Goal: Task Accomplishment & Management: Use online tool/utility

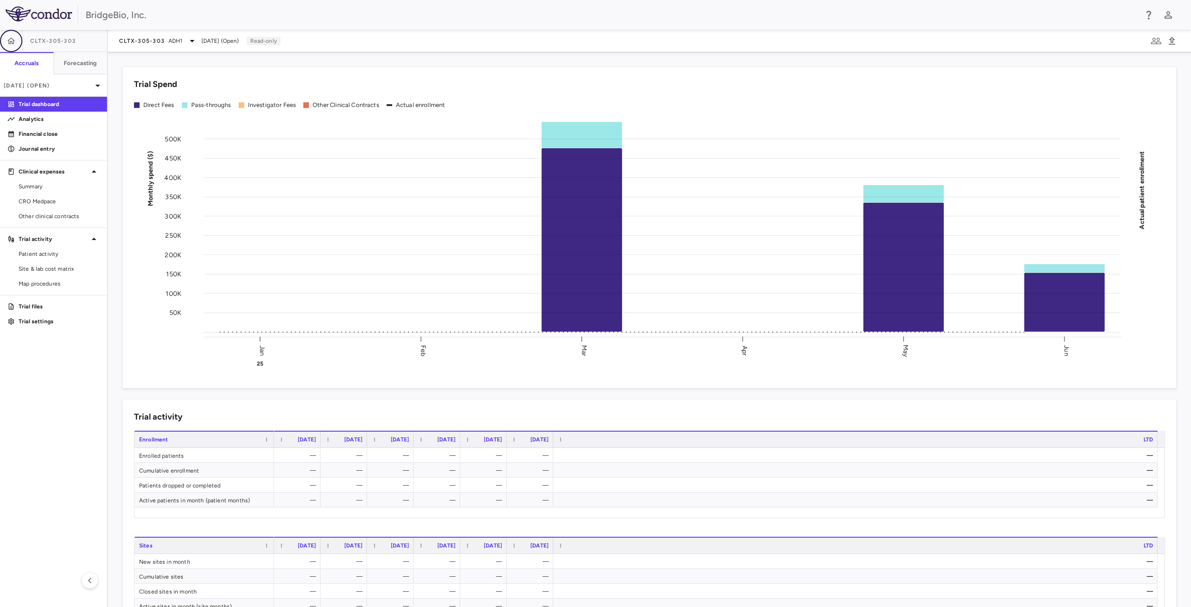
click at [18, 42] on button "button" at bounding box center [11, 41] width 22 height 22
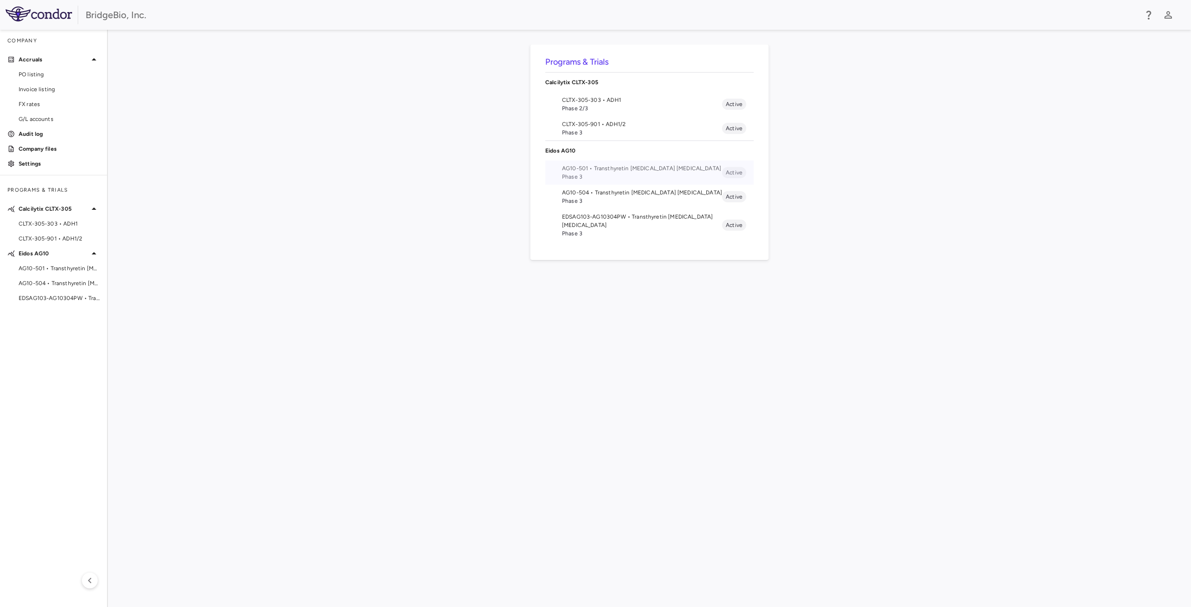
click at [603, 179] on span "Phase 3" at bounding box center [642, 177] width 160 height 8
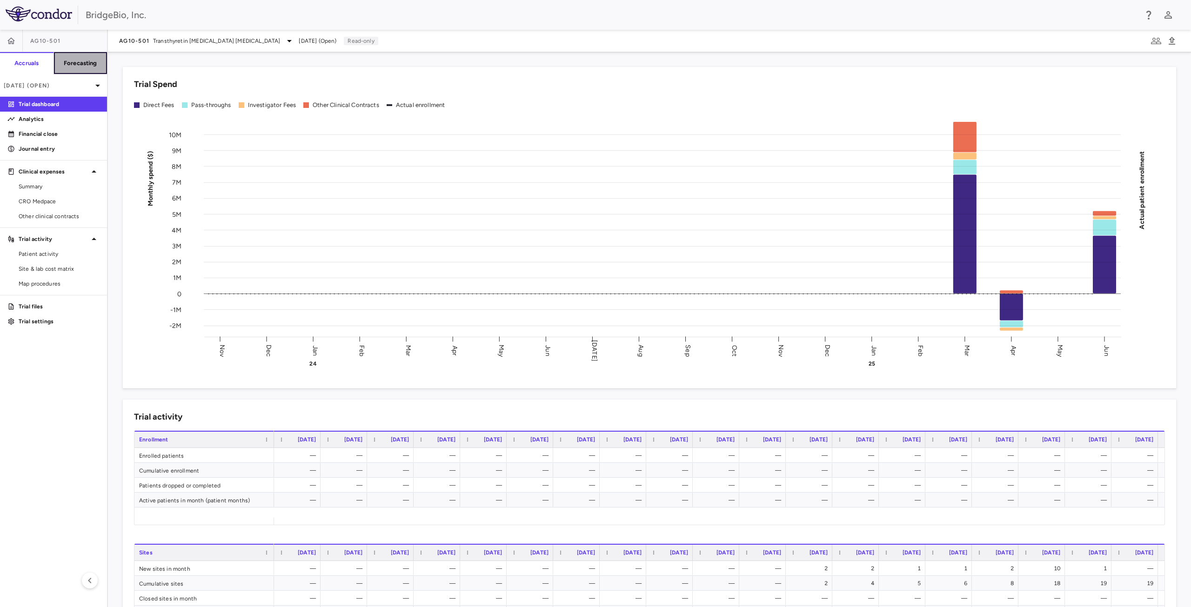
click at [77, 60] on h6 "Forecasting" at bounding box center [80, 63] width 33 height 8
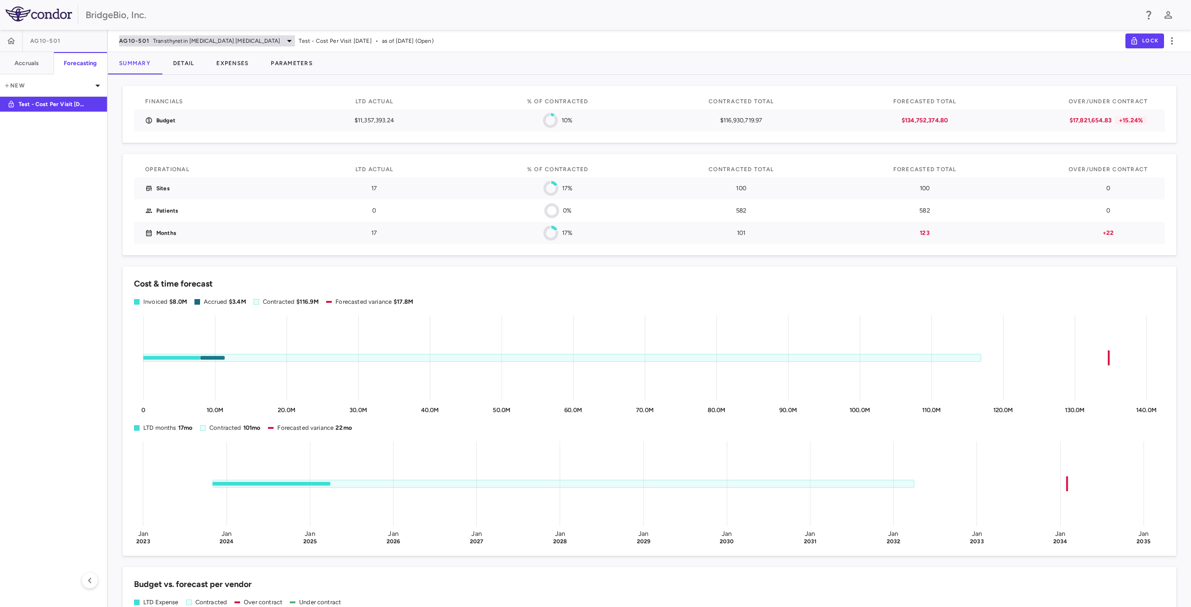
click at [284, 42] on icon at bounding box center [289, 40] width 11 height 11
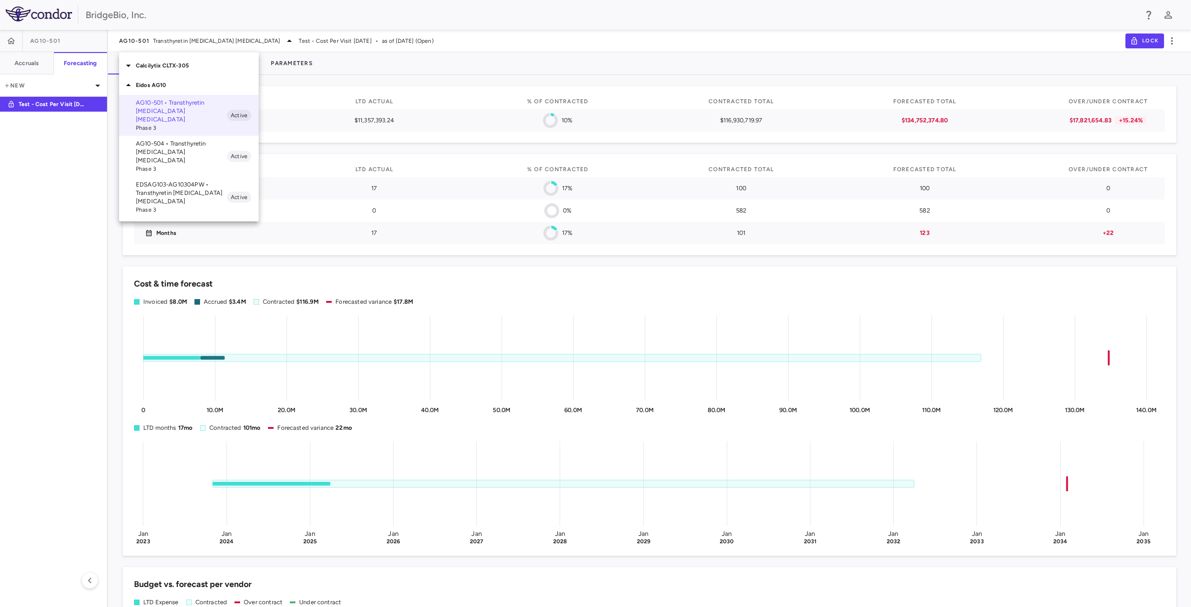
click at [248, 39] on div at bounding box center [595, 303] width 1191 height 607
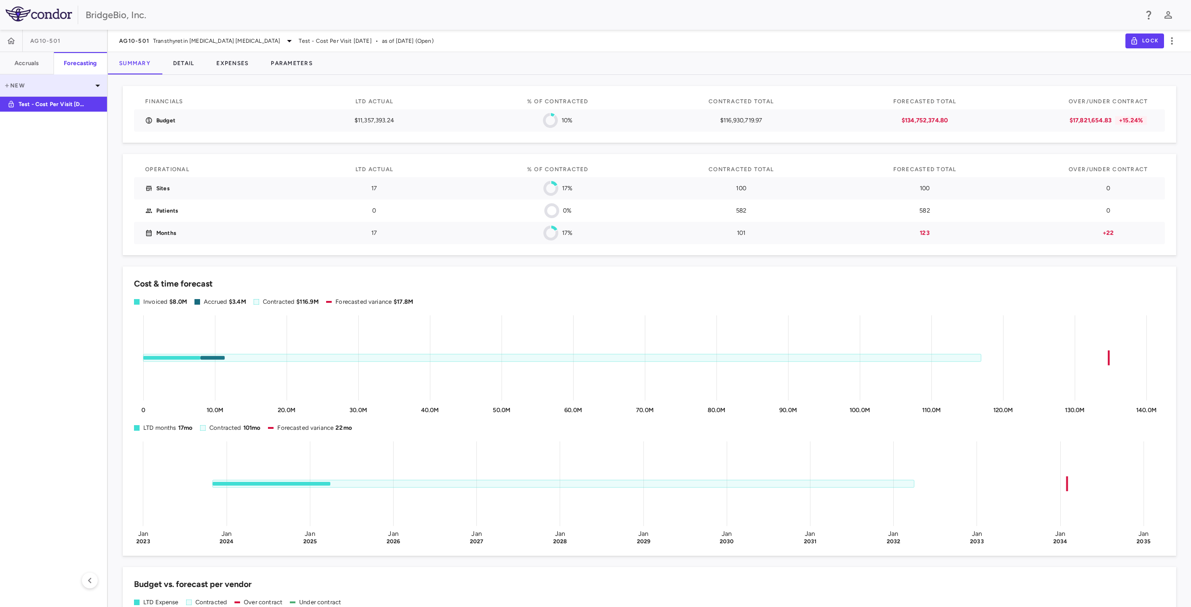
click at [27, 90] on div "New" at bounding box center [53, 85] width 107 height 22
click at [37, 125] on div "New forecast" at bounding box center [26, 125] width 38 height 8
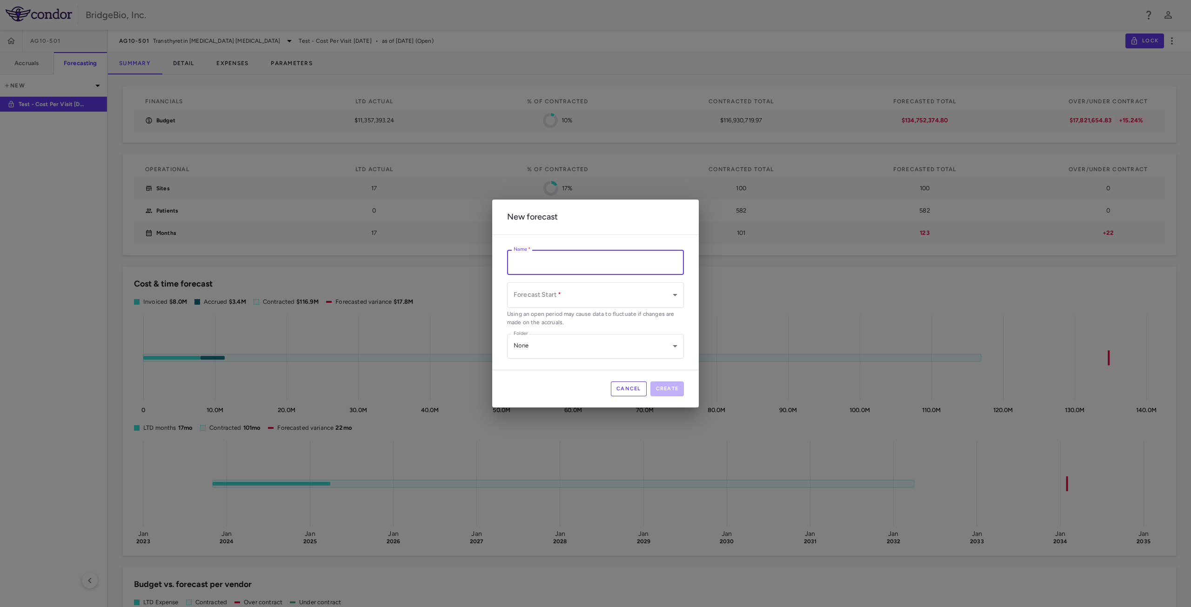
click at [547, 261] on input "Name   *" at bounding box center [595, 262] width 177 height 25
type input "**********"
click at [569, 293] on body "Skip to sidebar Skip to main content BridgeBio, Inc. AG10-501 Accruals Forecast…" at bounding box center [595, 303] width 1191 height 607
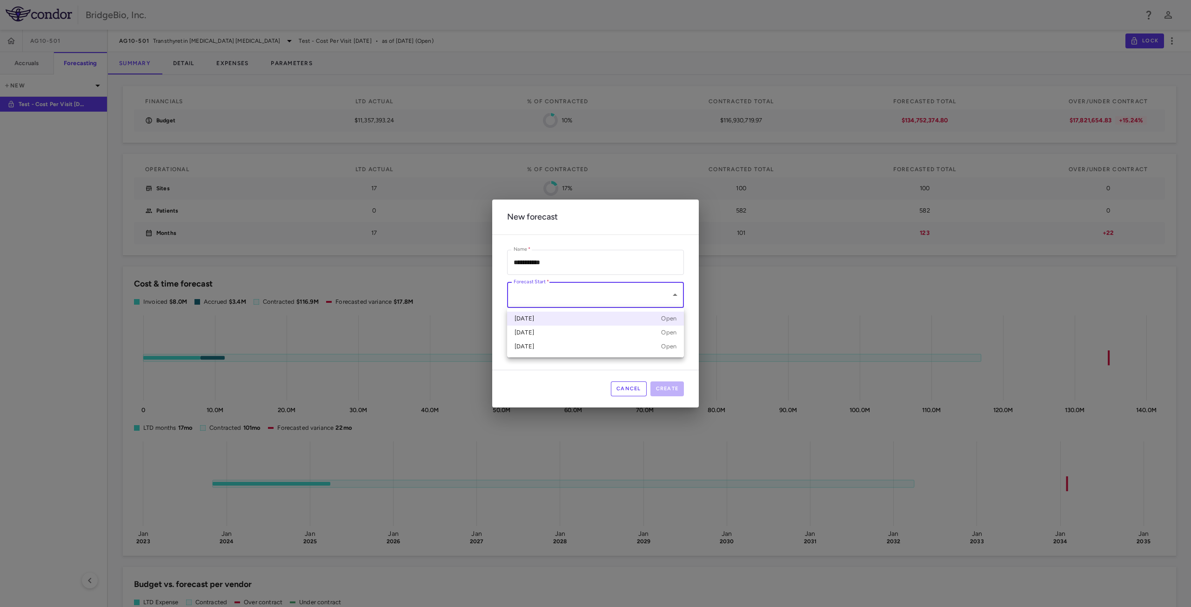
click at [561, 319] on div "[DATE] Open" at bounding box center [596, 319] width 162 height 8
type input "**********"
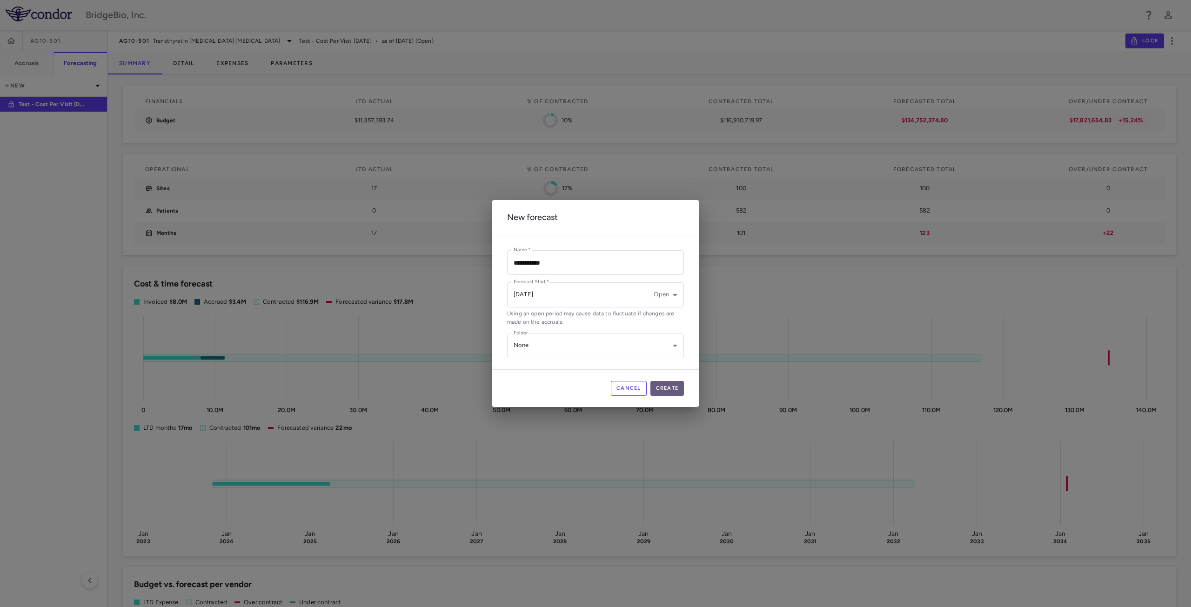
click at [663, 388] on button "Create" at bounding box center [667, 388] width 34 height 15
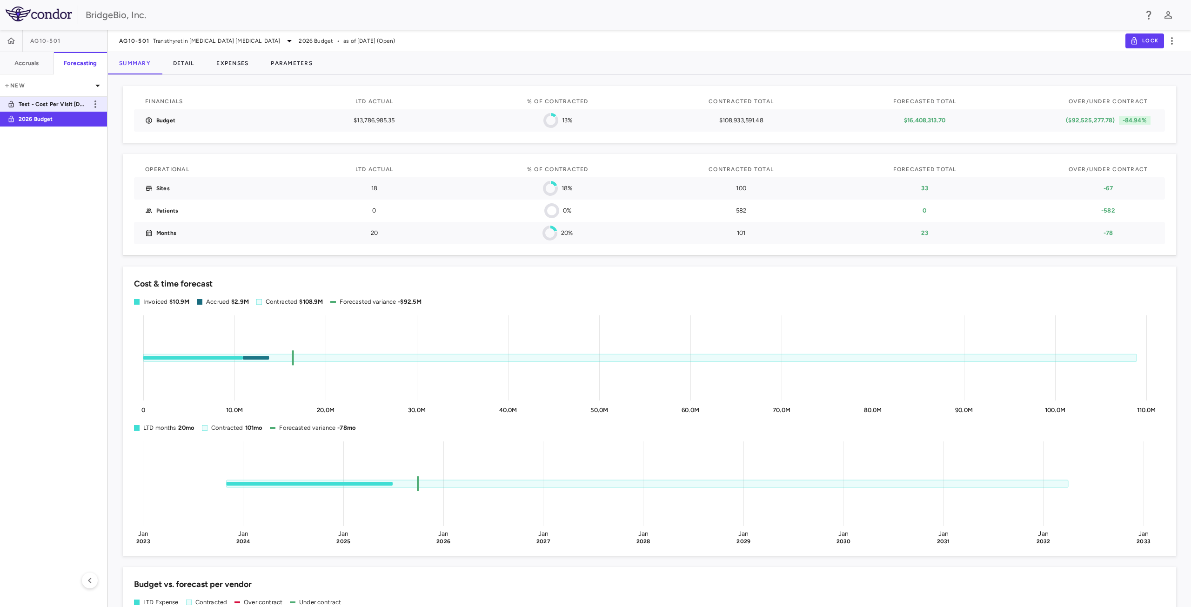
click at [53, 100] on p "Test - Cost Per Visit [DATE]" at bounding box center [53, 104] width 69 height 8
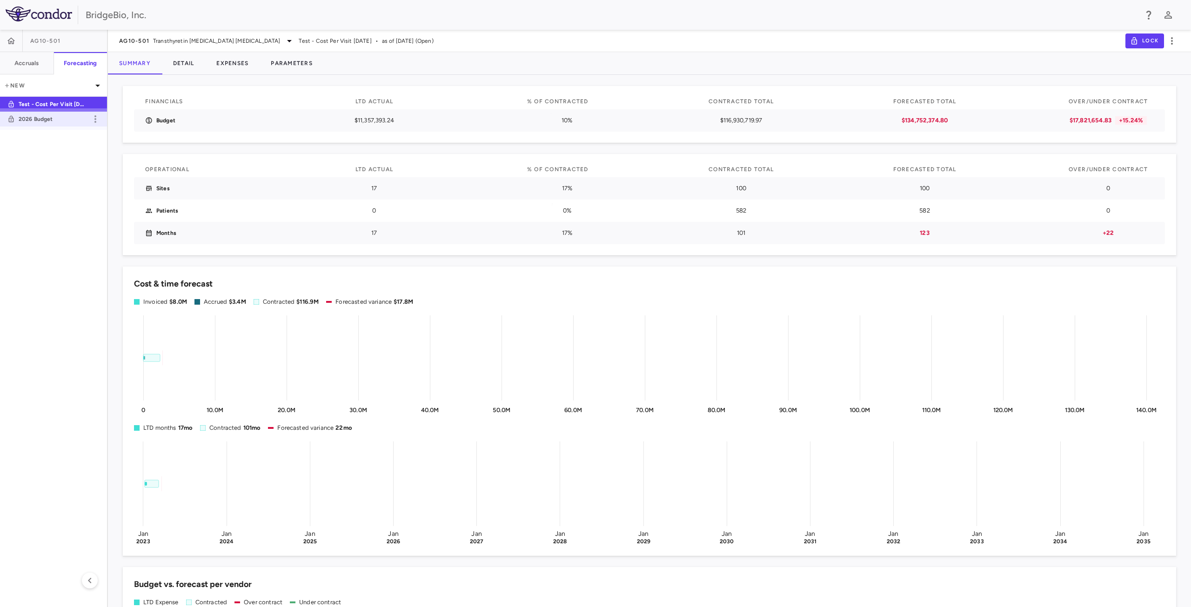
click at [67, 121] on p "2026 Budget" at bounding box center [53, 119] width 69 height 8
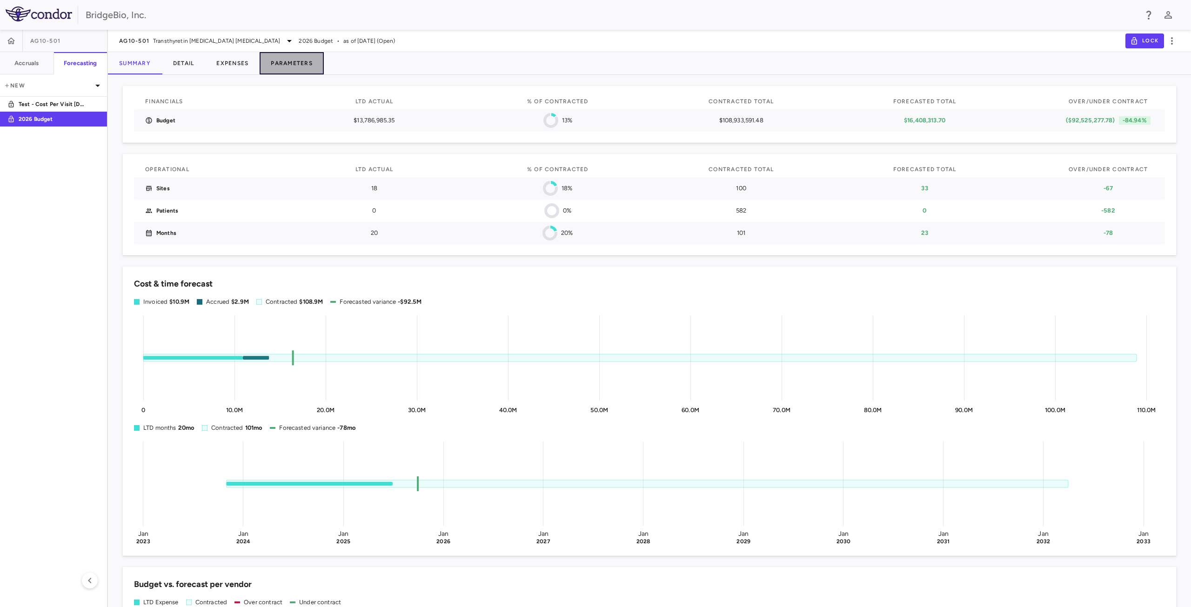
click at [268, 60] on button "Parameters" at bounding box center [292, 63] width 64 height 22
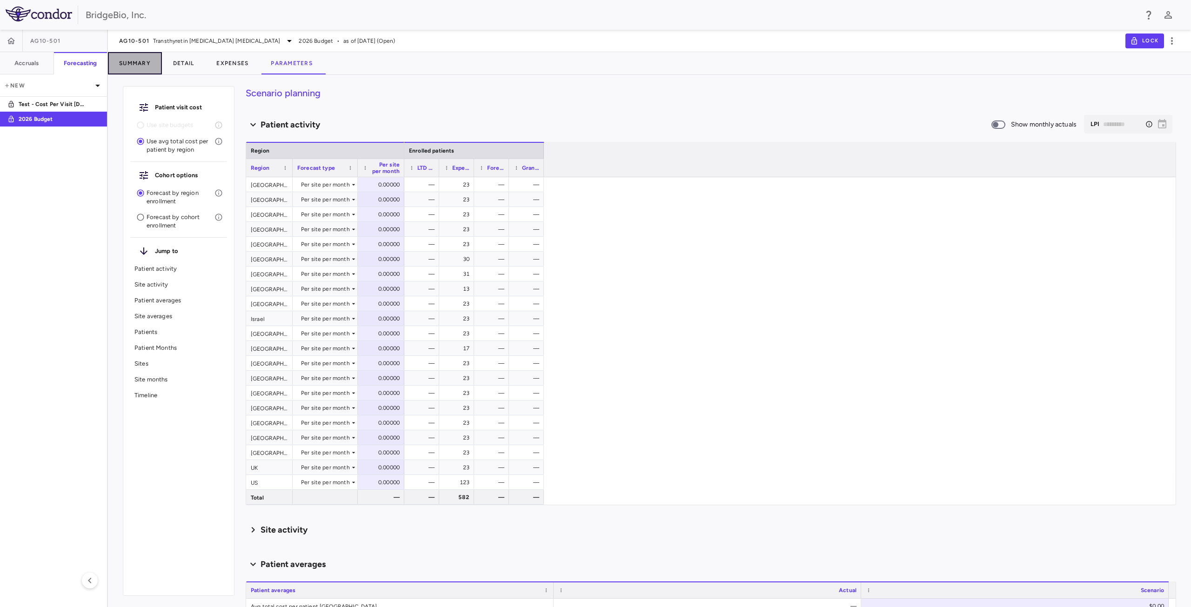
click at [142, 61] on button "Summary" at bounding box center [135, 63] width 54 height 22
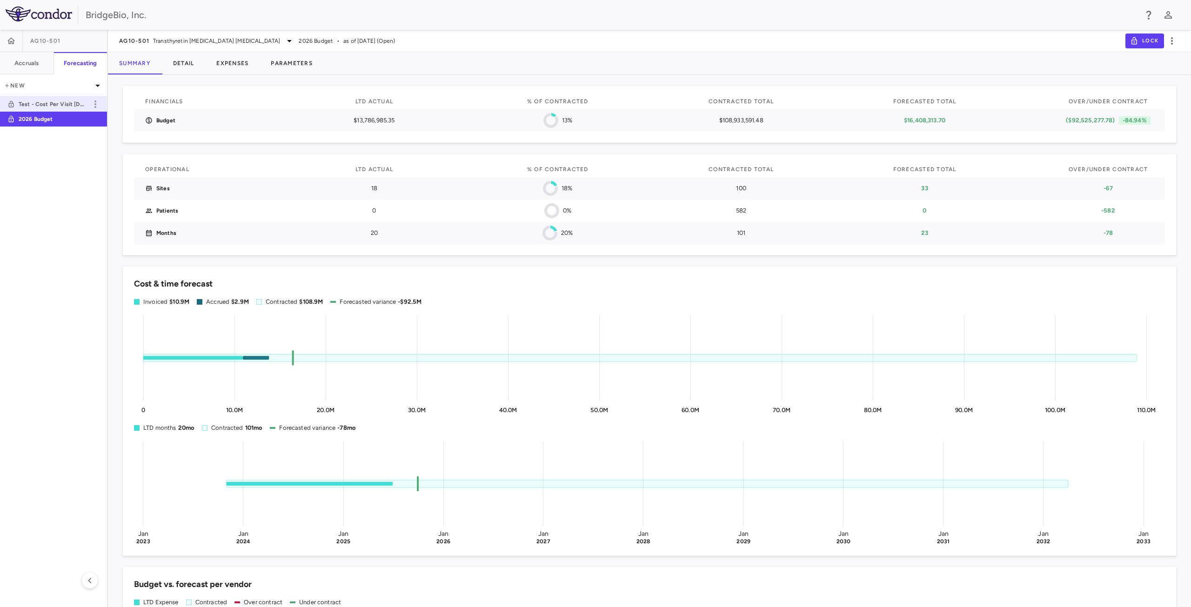
click at [65, 107] on p "Test - Cost Per Visit [DATE]" at bounding box center [53, 104] width 69 height 8
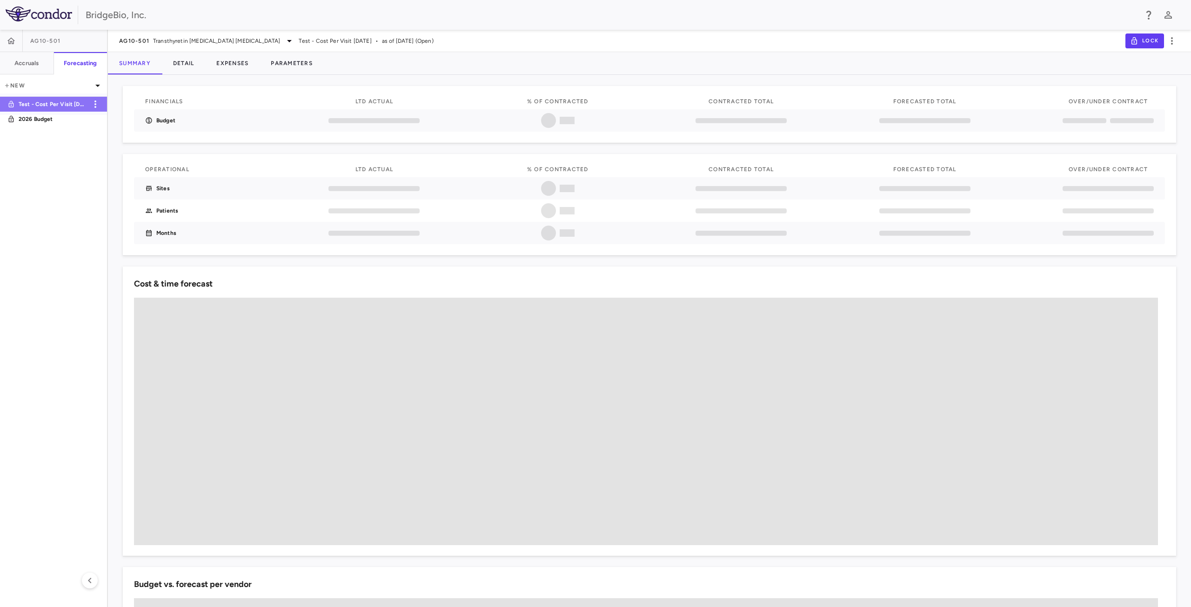
drag, startPoint x: 65, startPoint y: 107, endPoint x: 54, endPoint y: 107, distance: 11.2
click at [54, 107] on p "Test - Cost Per Visit [DATE]" at bounding box center [53, 104] width 69 height 8
click at [96, 107] on icon "button" at bounding box center [95, 104] width 11 height 11
click at [99, 104] on icon "button" at bounding box center [95, 104] width 11 height 11
click at [106, 127] on div "Duplicate" at bounding box center [107, 128] width 41 height 16
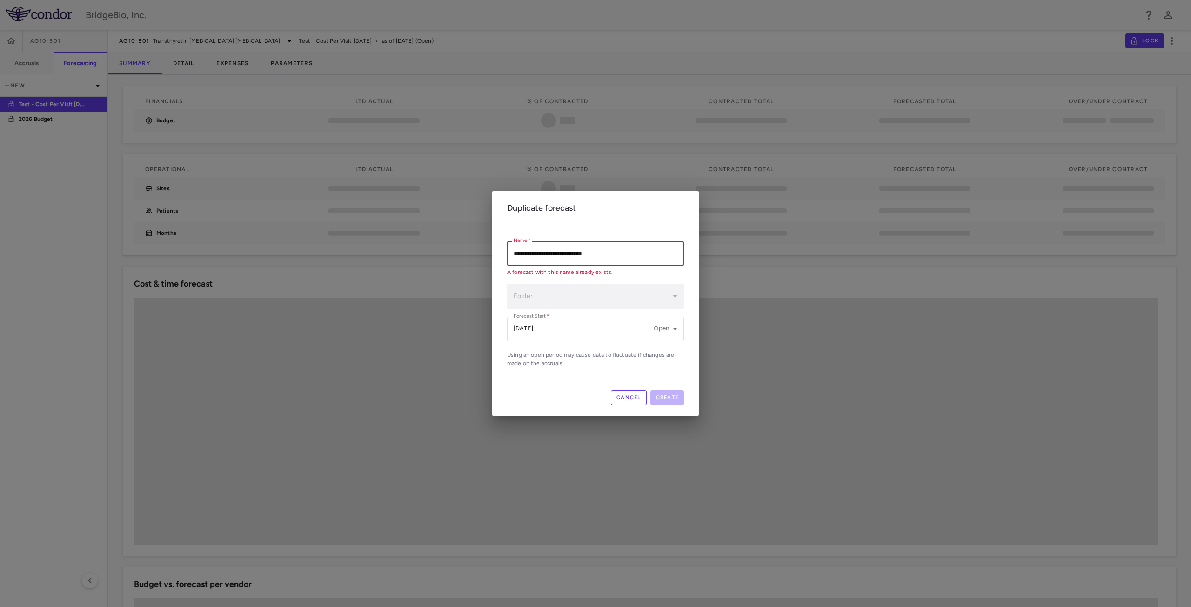
drag, startPoint x: 605, startPoint y: 254, endPoint x: 503, endPoint y: 244, distance: 102.3
click at [503, 244] on div "**********" at bounding box center [595, 302] width 207 height 152
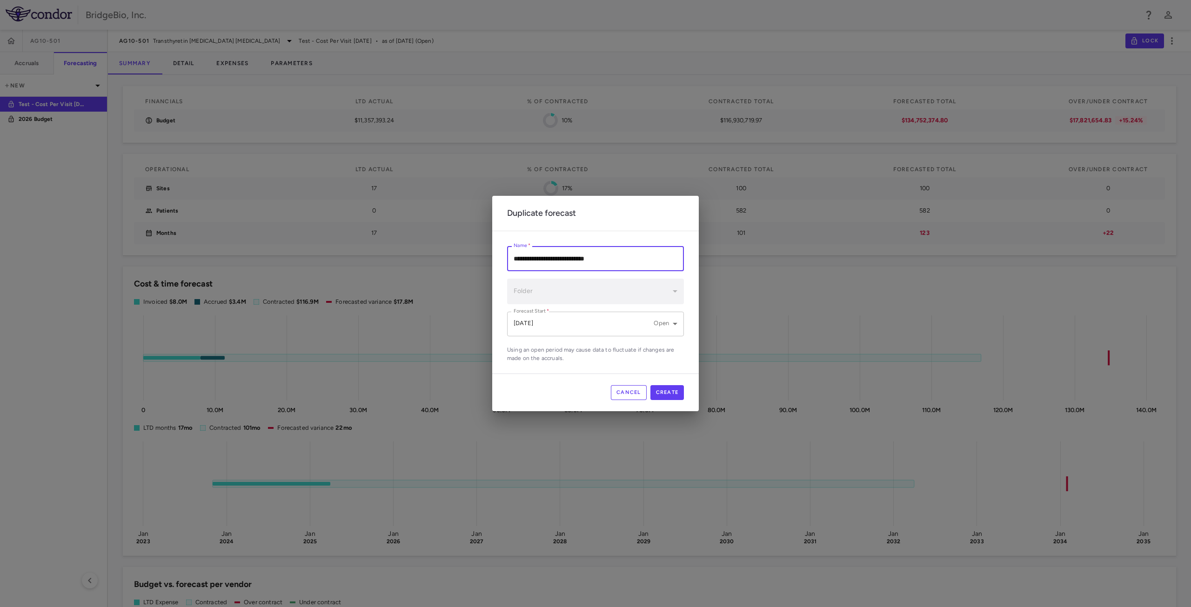
type input "**********"
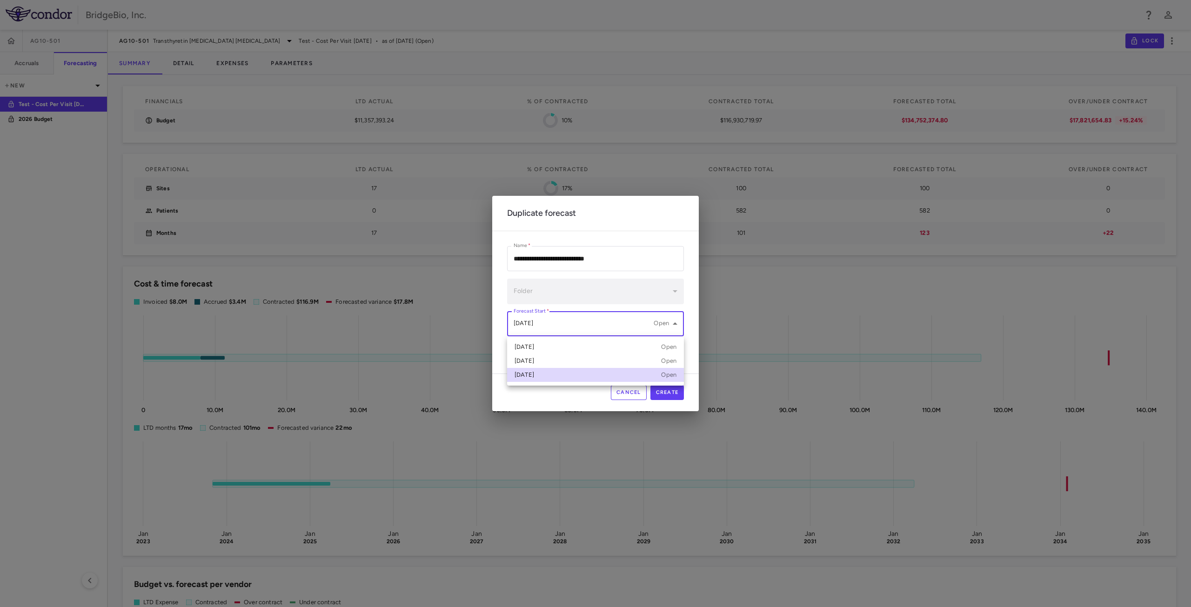
click at [609, 330] on body "Skip to sidebar Skip to main content BridgeBio, Inc. AG10-501 Accruals Forecast…" at bounding box center [595, 303] width 1191 height 607
click at [588, 348] on div "[DATE] Open" at bounding box center [596, 347] width 162 height 8
type input "**********"
click at [664, 390] on button "Create" at bounding box center [667, 392] width 34 height 15
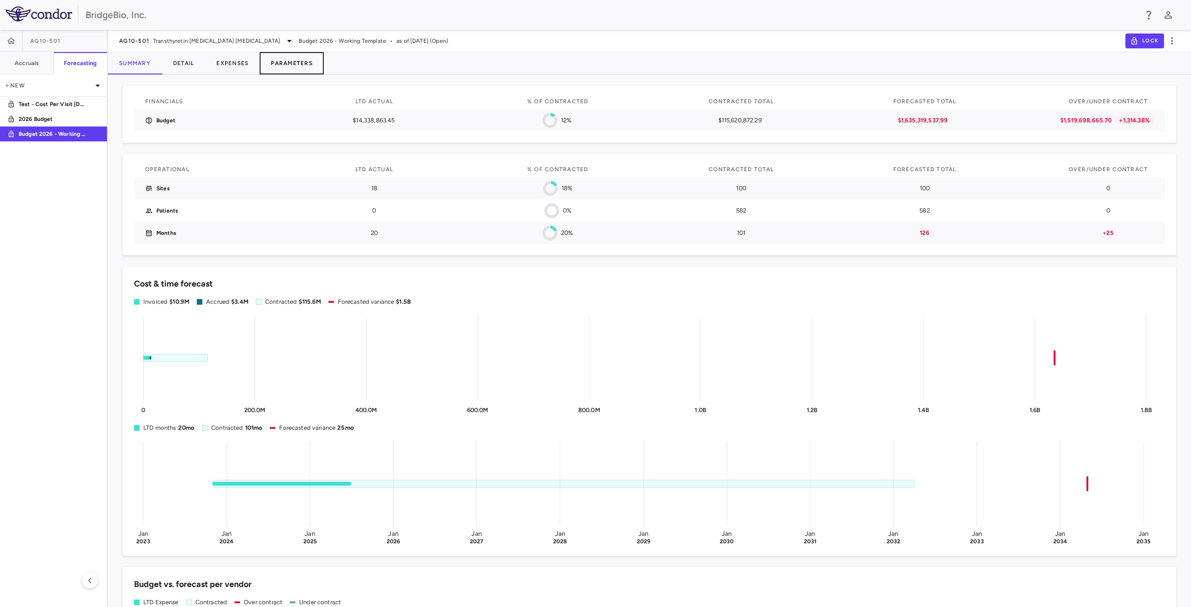
click at [287, 68] on button "Parameters" at bounding box center [292, 63] width 64 height 22
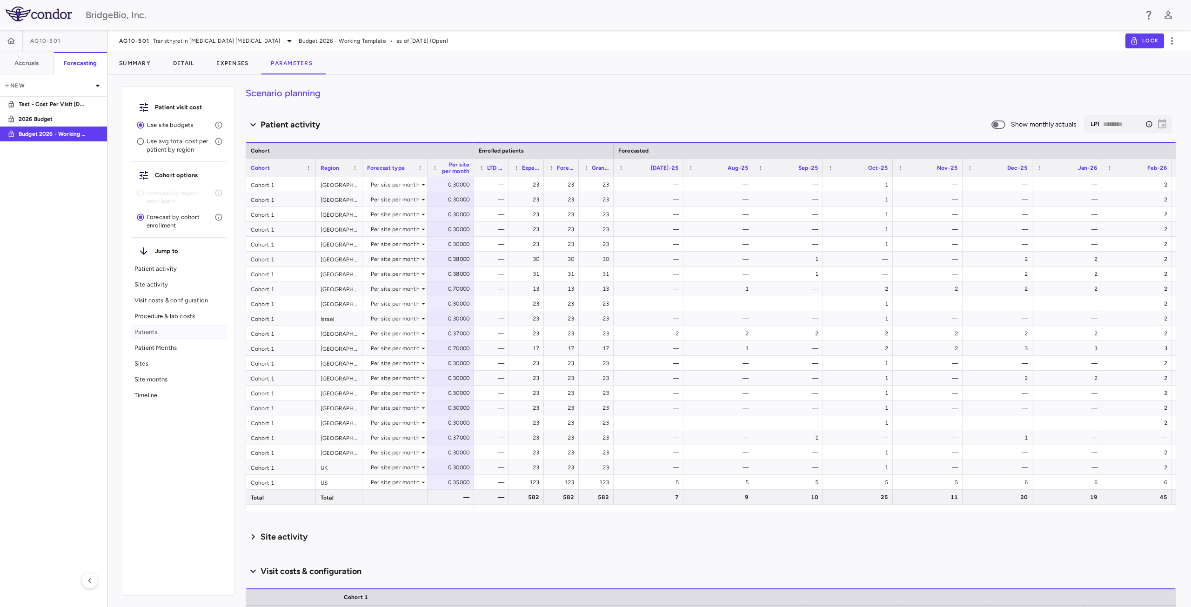
click at [142, 334] on p "Patients" at bounding box center [178, 332] width 88 height 8
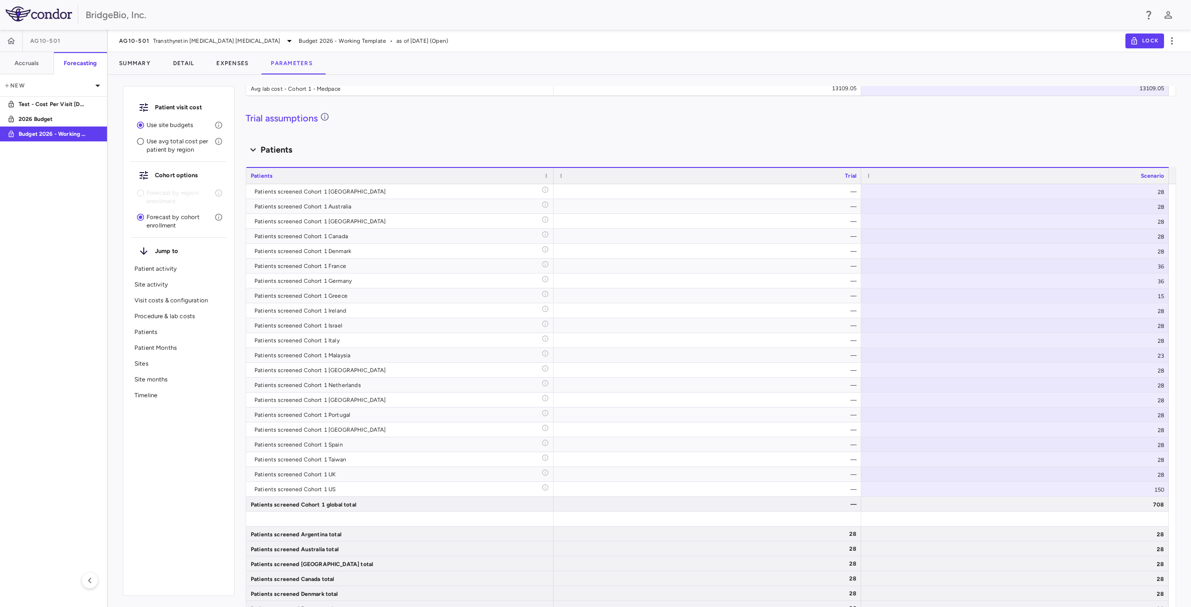
scroll to position [1414, 0]
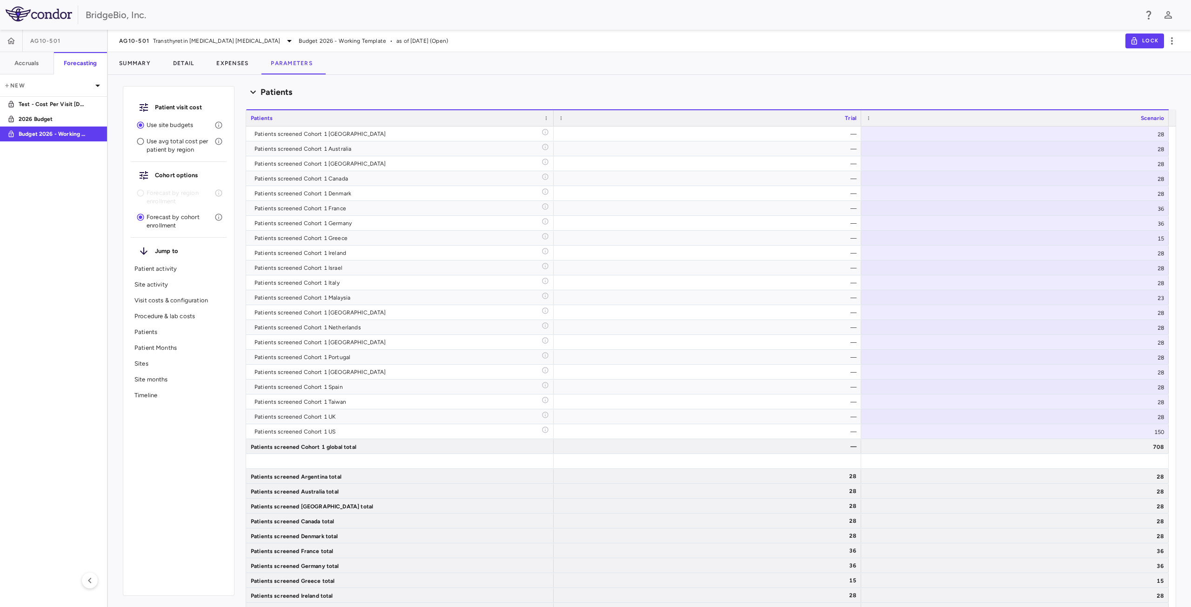
click at [172, 266] on p "Patient activity" at bounding box center [178, 269] width 88 height 8
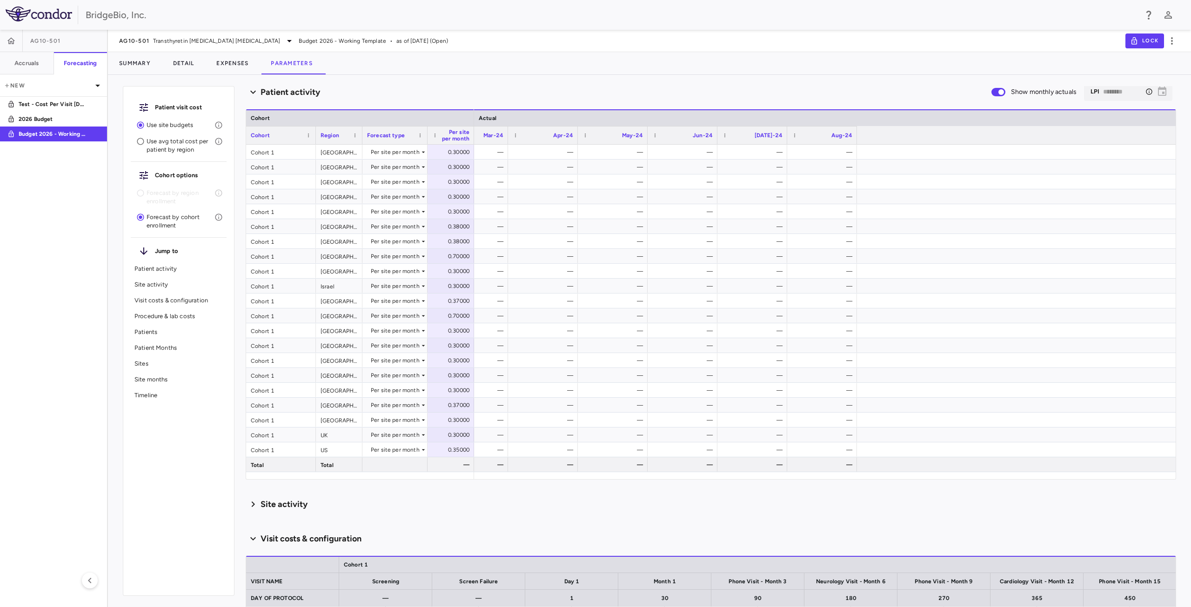
scroll to position [0, 0]
click at [174, 335] on p "Patients" at bounding box center [178, 332] width 88 height 8
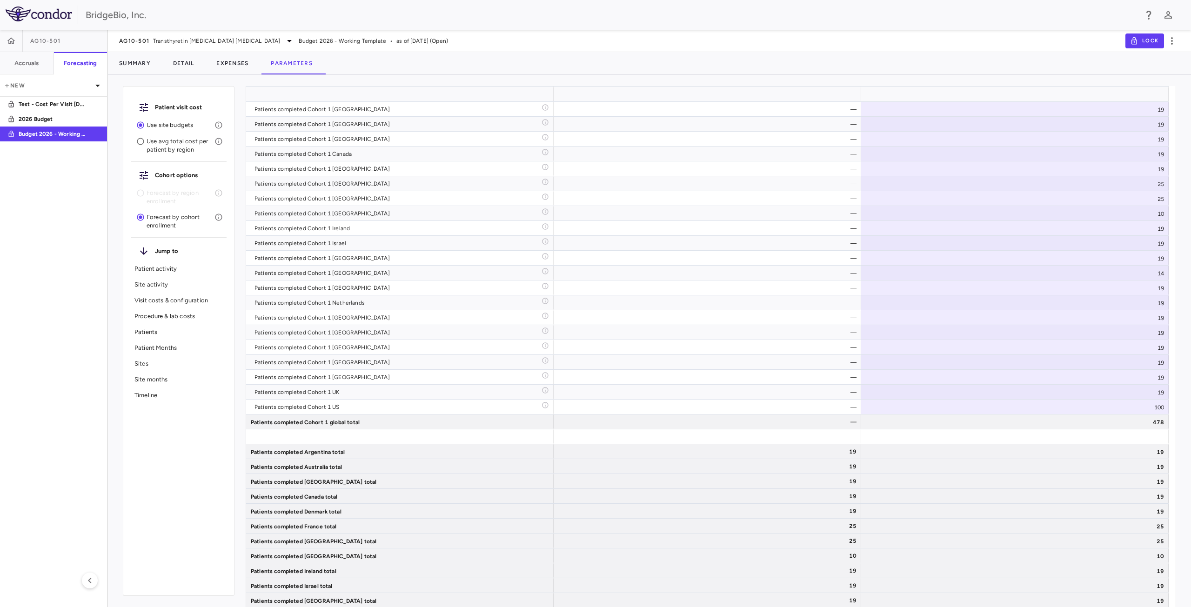
scroll to position [2809, 0]
click at [763, 115] on div "—" at bounding box center [709, 108] width 295 height 15
click at [1084, 115] on div "19" at bounding box center [1015, 108] width 308 height 14
click at [1132, 455] on div "19" at bounding box center [1015, 451] width 308 height 14
click at [800, 450] on div "19" at bounding box center [709, 451] width 295 height 15
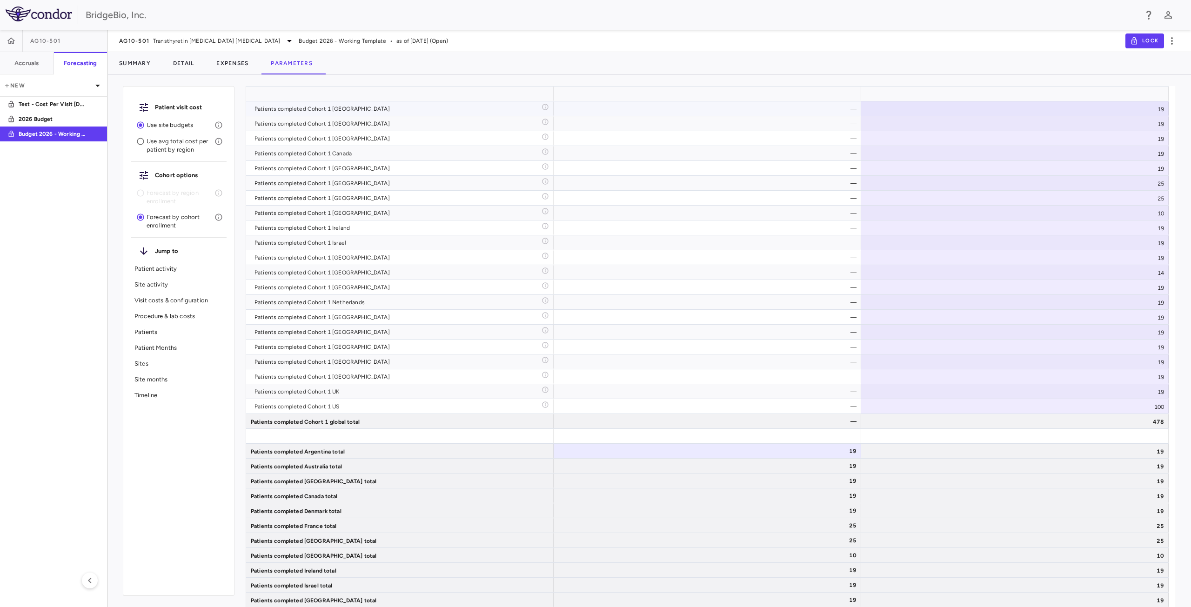
click at [1147, 112] on div "19" at bounding box center [1015, 108] width 308 height 14
click at [162, 367] on p "Sites" at bounding box center [178, 364] width 88 height 8
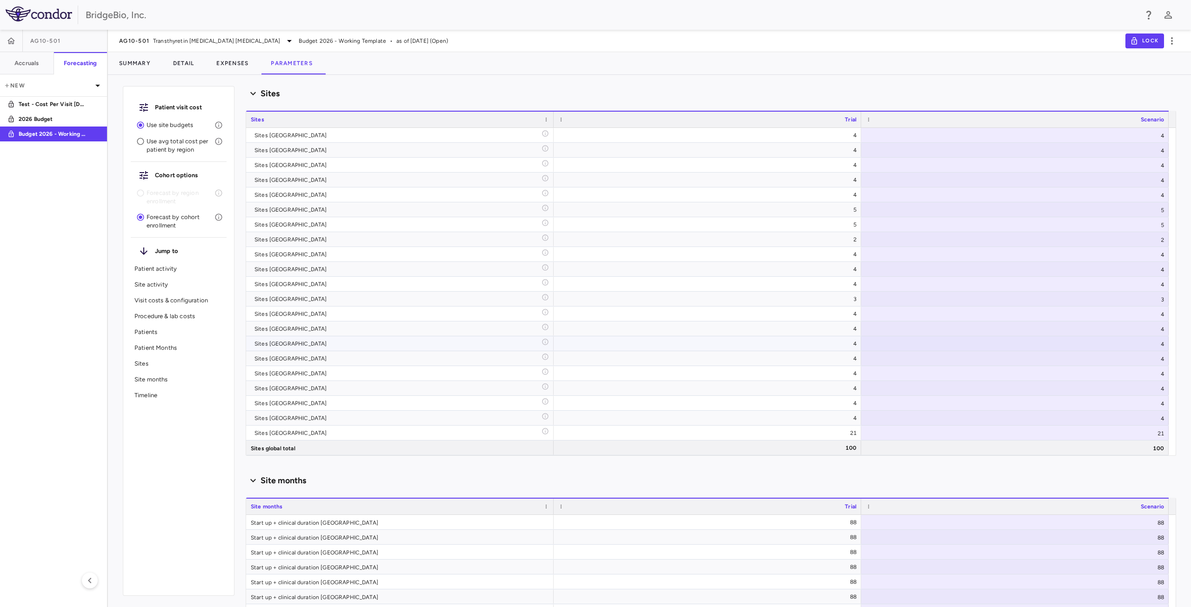
scroll to position [4287, 0]
click at [166, 282] on p "Site activity" at bounding box center [178, 285] width 88 height 8
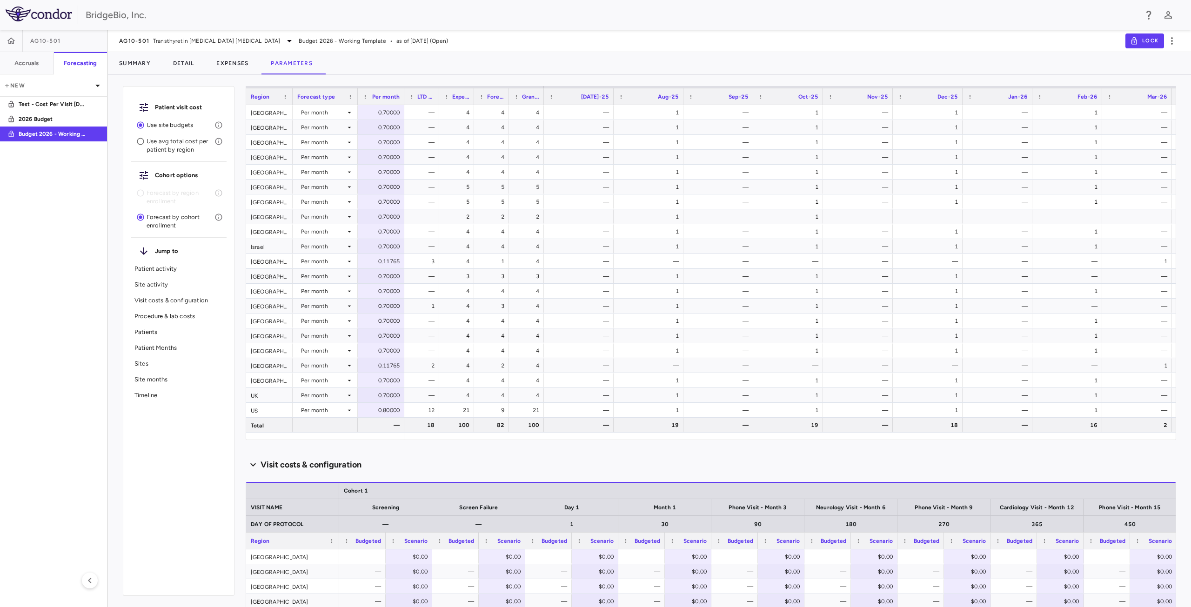
scroll to position [445, 0]
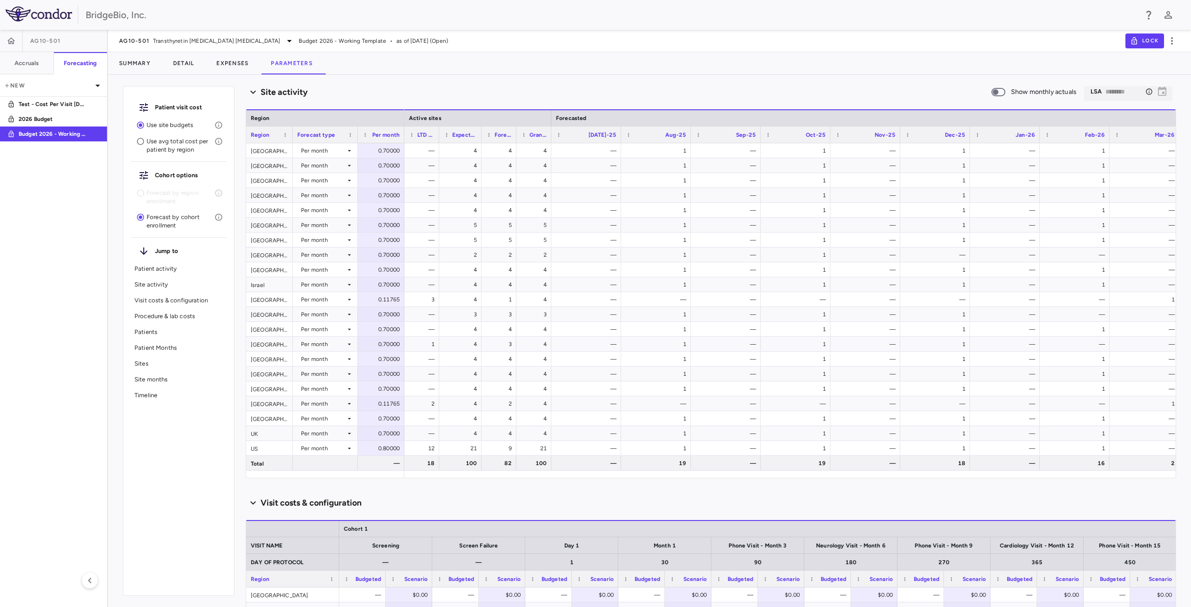
drag, startPoint x: 472, startPoint y: 133, endPoint x: 486, endPoint y: 138, distance: 14.6
click at [483, 138] on div at bounding box center [481, 135] width 4 height 16
drag, startPoint x: 522, startPoint y: 134, endPoint x: 535, endPoint y: 138, distance: 13.9
click at [524, 138] on div at bounding box center [522, 135] width 4 height 16
drag, startPoint x: 570, startPoint y: 136, endPoint x: 597, endPoint y: 139, distance: 27.1
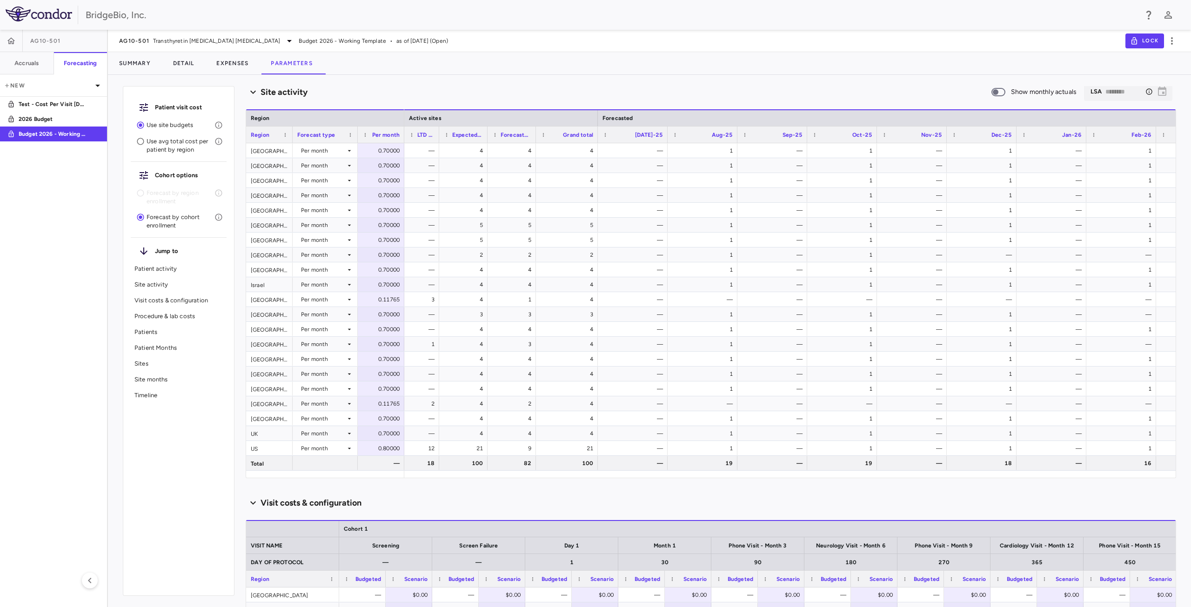
click at [597, 139] on div at bounding box center [598, 135] width 4 height 16
click at [390, 155] on div "0.70000" at bounding box center [382, 150] width 33 height 15
click at [498, 80] on div "Patient visit cost Use site budgets Use avg total cost per patient by region Co…" at bounding box center [649, 341] width 1083 height 532
click at [447, 154] on div "4" at bounding box center [463, 150] width 39 height 13
click at [386, 155] on div "0.70000" at bounding box center [382, 150] width 33 height 15
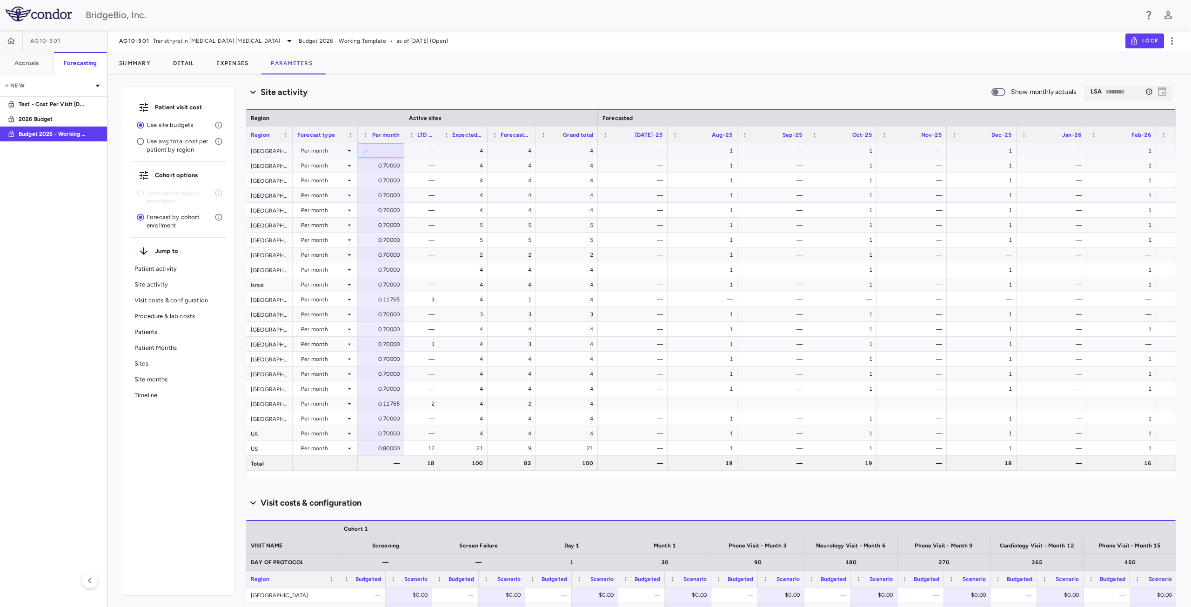
click at [392, 150] on input "***" at bounding box center [388, 151] width 32 height 15
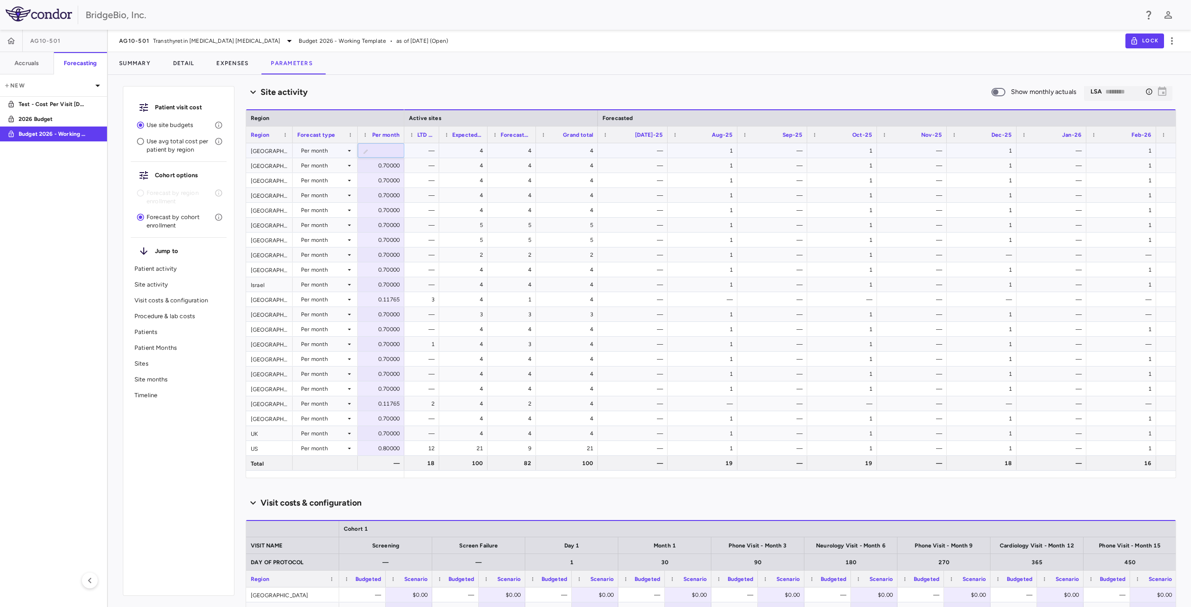
click at [392, 150] on input "***" at bounding box center [388, 151] width 32 height 15
type input "***"
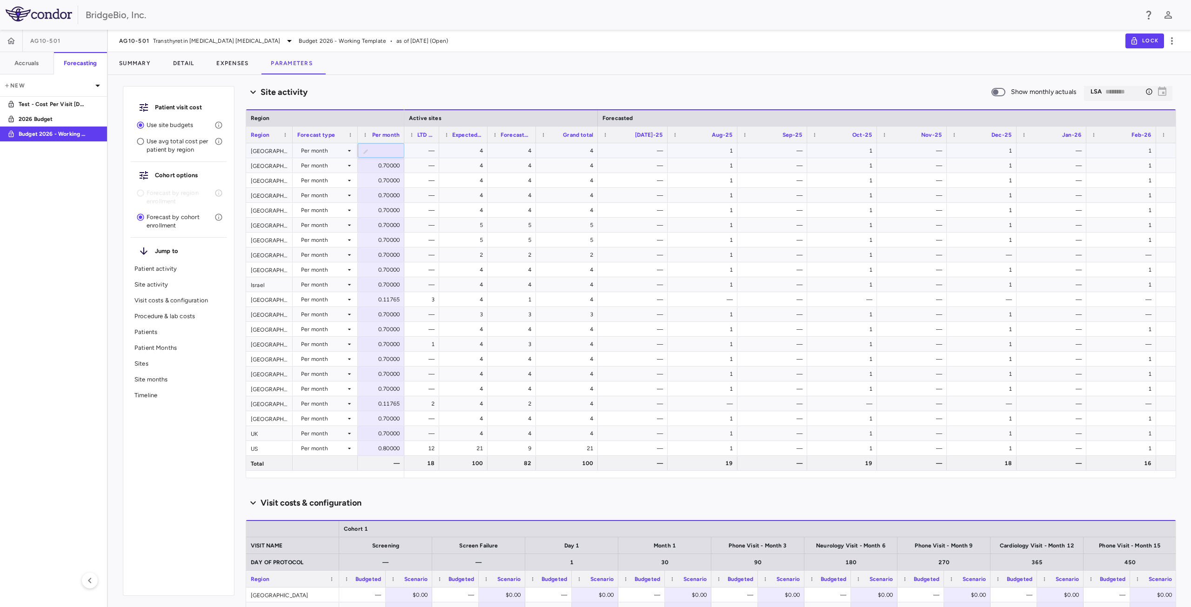
click at [394, 153] on input "***" at bounding box center [388, 151] width 32 height 15
click at [445, 154] on div "4" at bounding box center [463, 150] width 39 height 13
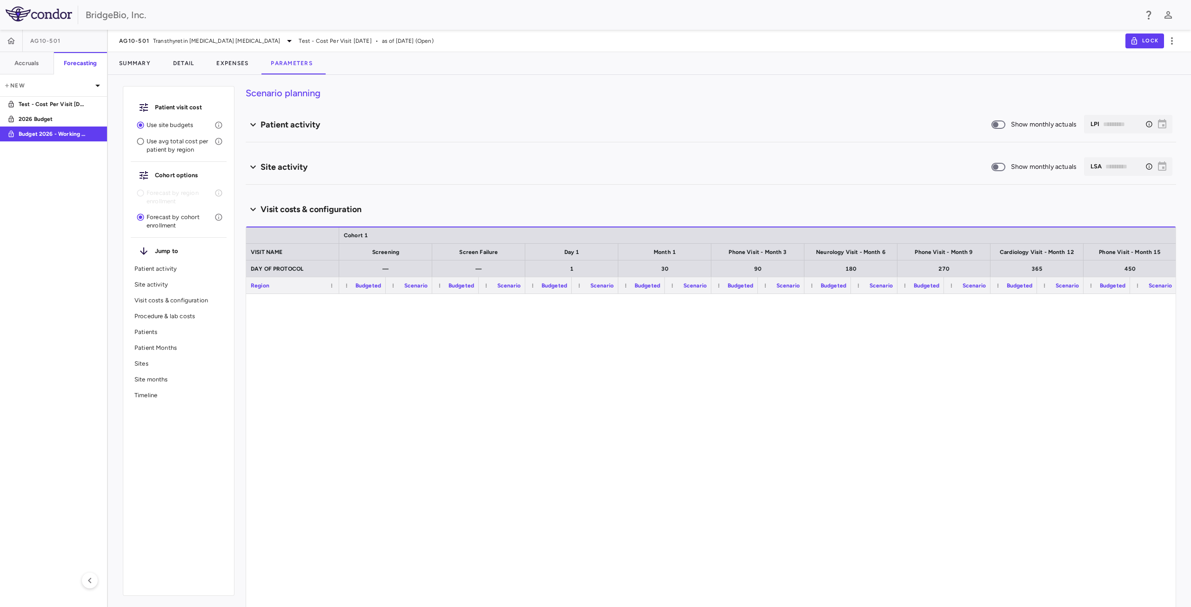
type input "********"
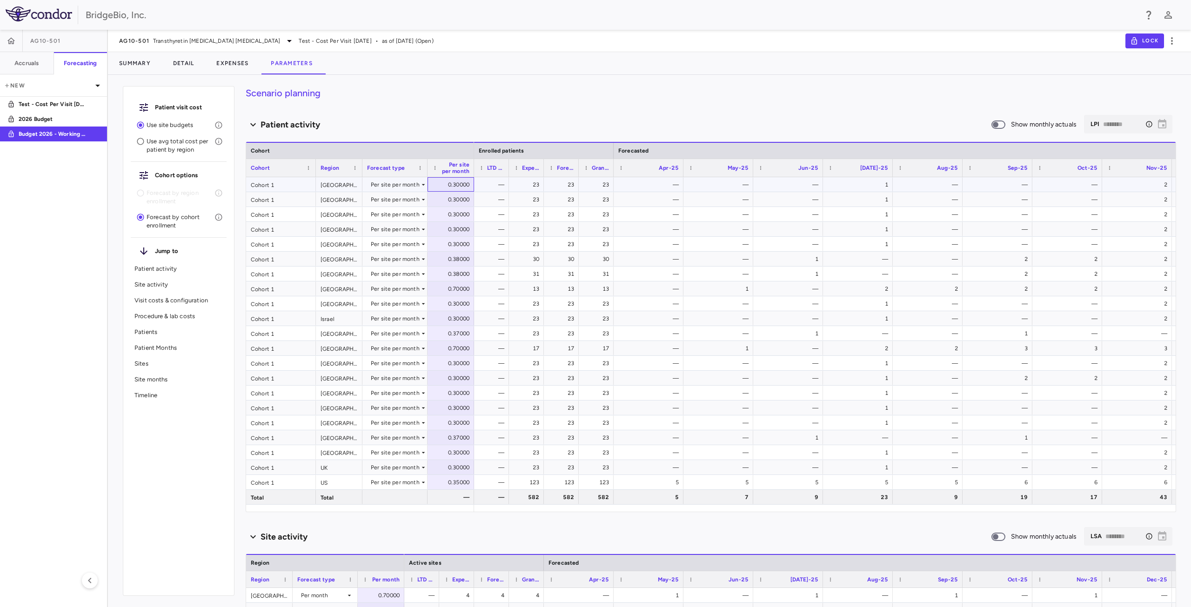
click at [458, 187] on div "0.30000" at bounding box center [452, 184] width 33 height 15
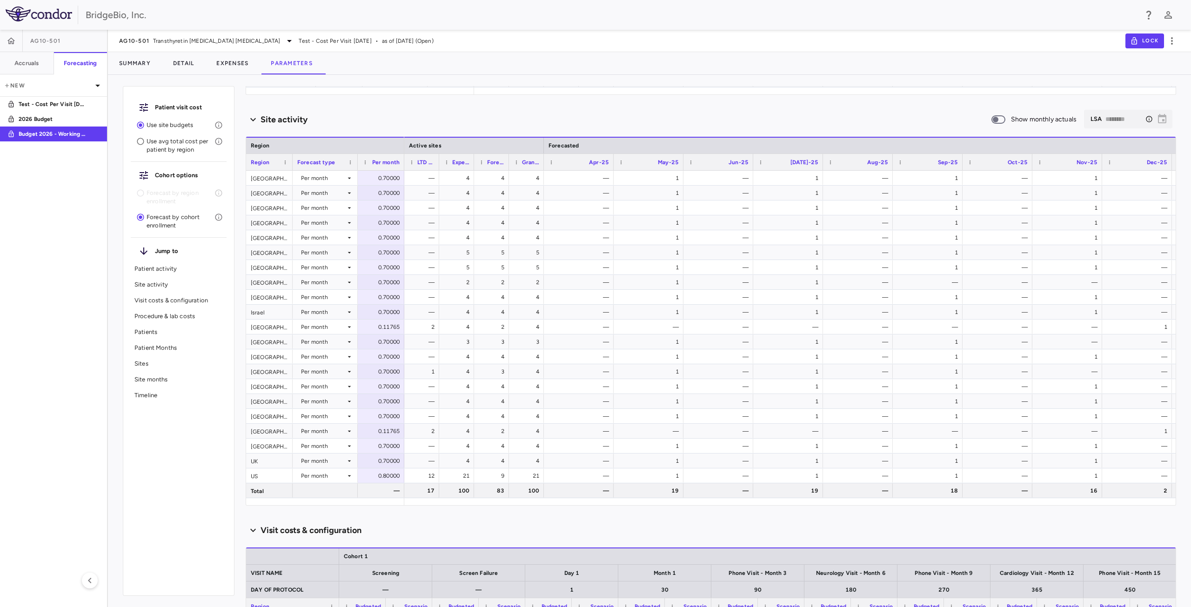
scroll to position [418, 0]
click at [167, 283] on p "Site activity" at bounding box center [178, 285] width 88 height 8
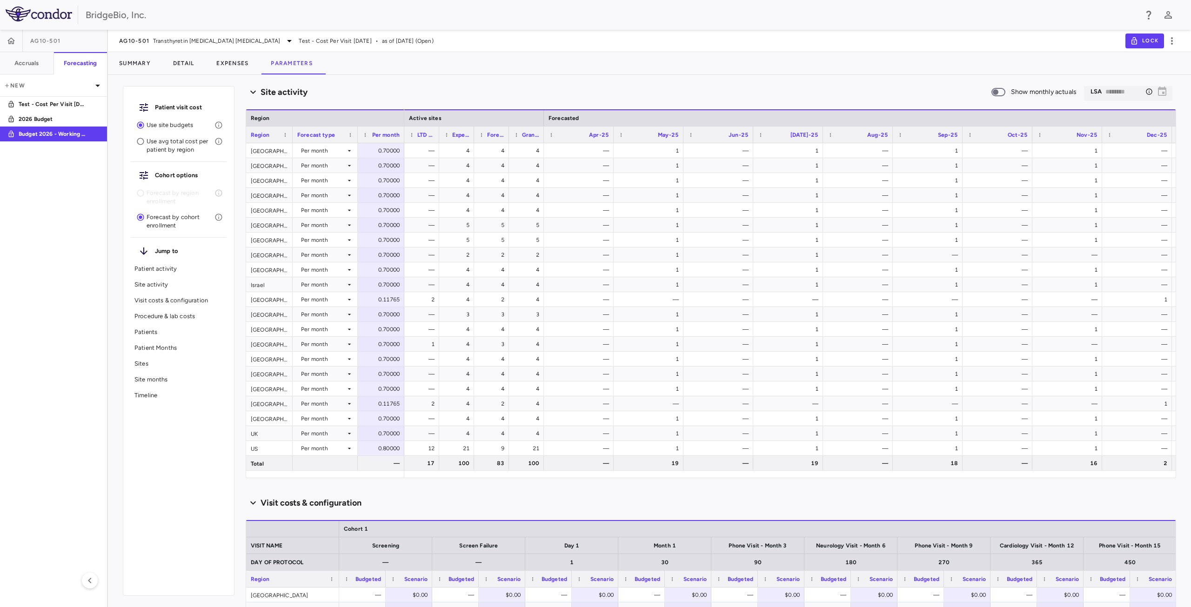
click at [174, 286] on p "Site activity" at bounding box center [178, 285] width 88 height 8
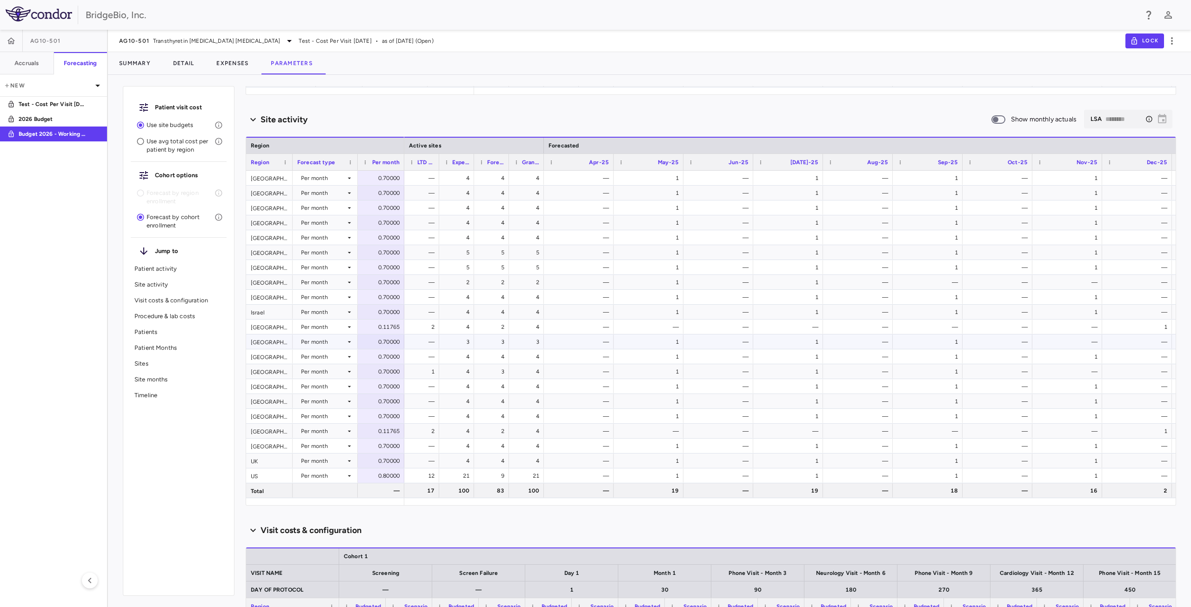
scroll to position [418, 0]
click at [383, 124] on div "Site activity" at bounding box center [618, 119] width 745 height 13
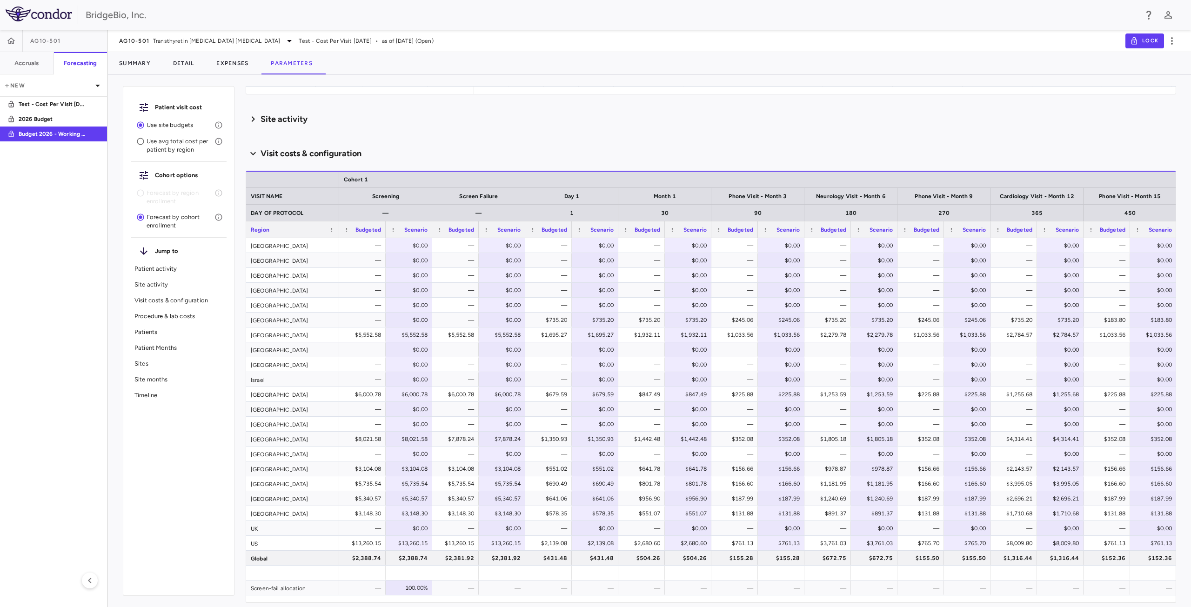
click at [255, 116] on icon at bounding box center [253, 119] width 11 height 15
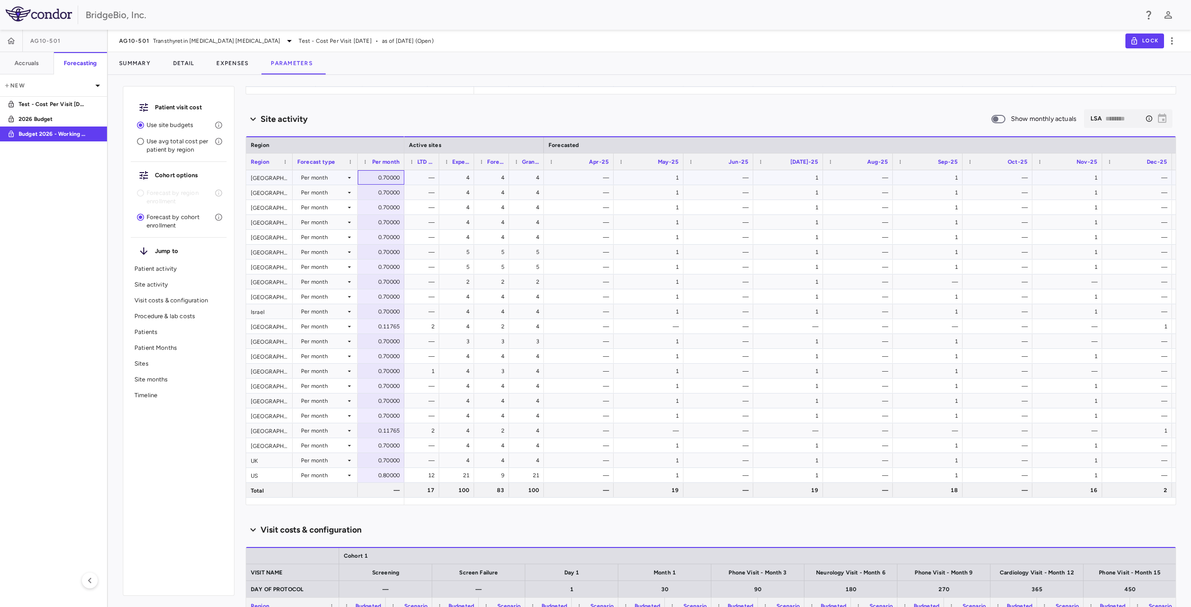
click at [385, 178] on div "0.70000" at bounding box center [382, 177] width 33 height 15
drag, startPoint x: 382, startPoint y: 179, endPoint x: 395, endPoint y: 179, distance: 12.6
click at [395, 179] on input "***" at bounding box center [388, 178] width 32 height 15
type input "*"
click at [415, 180] on div "—" at bounding box center [424, 177] width 22 height 15
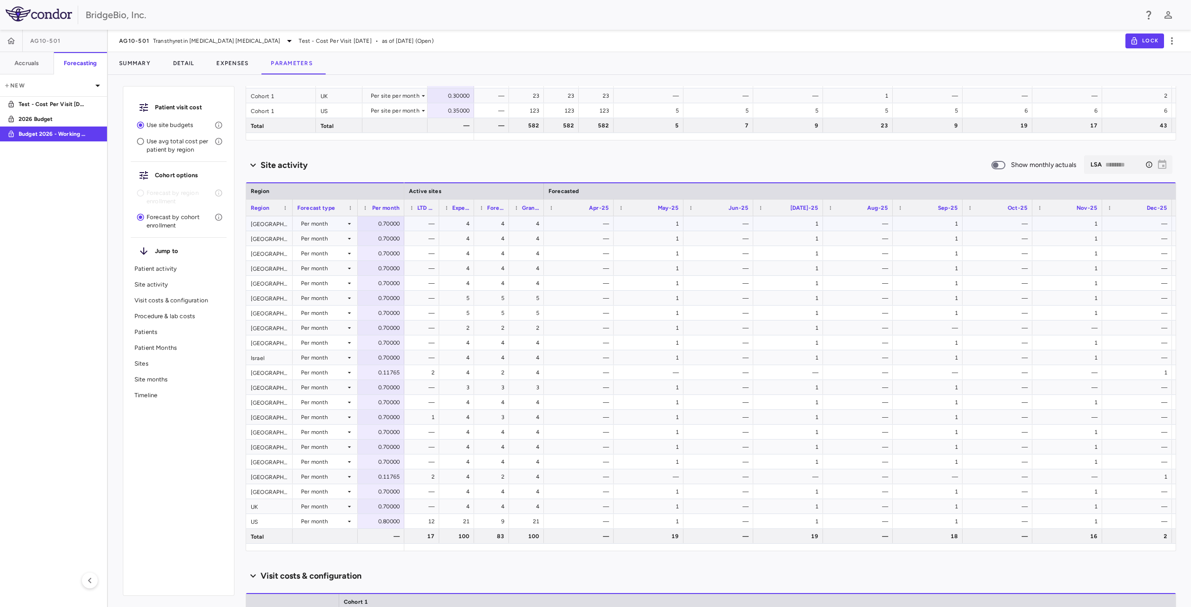
scroll to position [372, 0]
click at [387, 222] on div "8.00000" at bounding box center [382, 223] width 33 height 15
drag, startPoint x: 387, startPoint y: 222, endPoint x: 375, endPoint y: 221, distance: 11.3
click at [375, 221] on input "*" at bounding box center [388, 223] width 32 height 15
drag, startPoint x: 382, startPoint y: 223, endPoint x: 397, endPoint y: 224, distance: 14.9
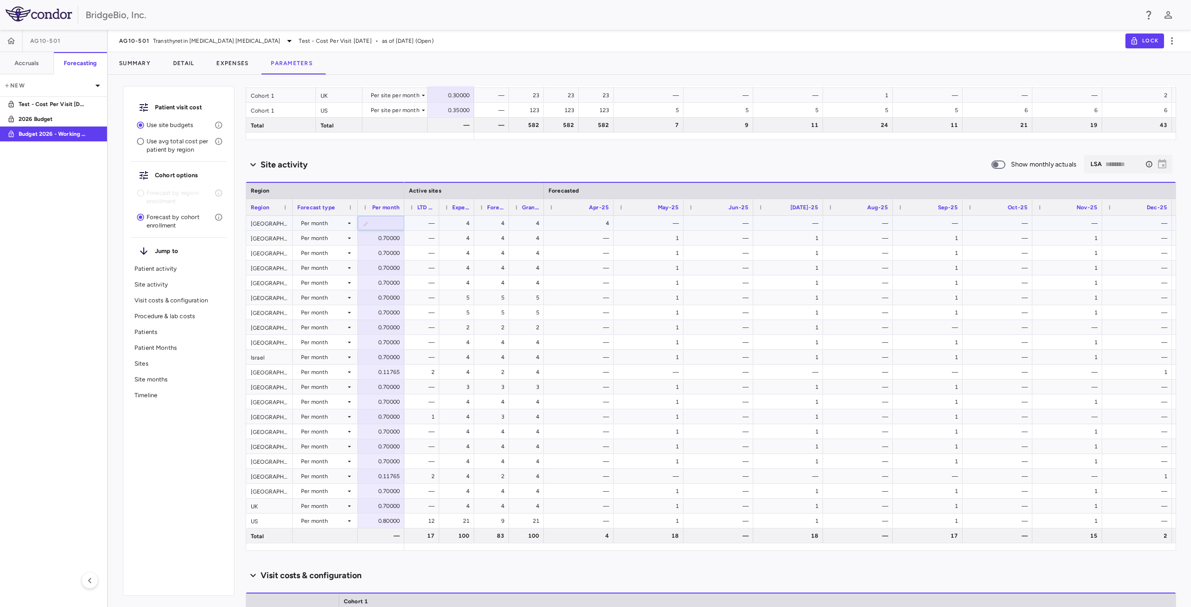
click at [397, 224] on input "*" at bounding box center [388, 223] width 32 height 15
type input "**"
click at [424, 226] on div "—" at bounding box center [424, 223] width 22 height 15
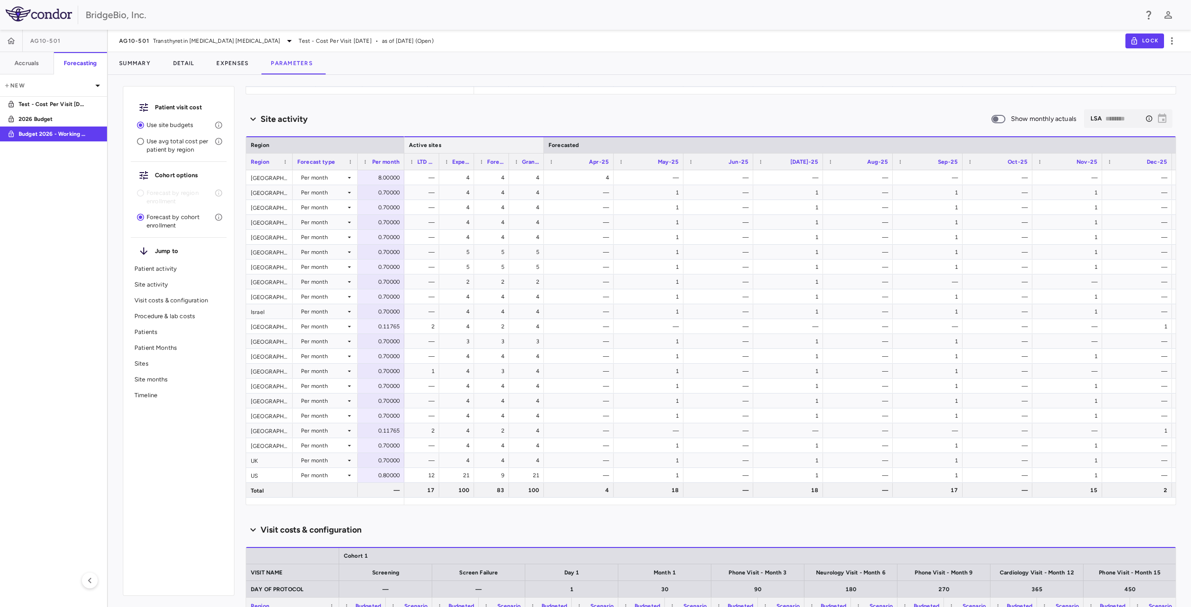
scroll to position [418, 0]
click at [350, 179] on icon at bounding box center [349, 177] width 7 height 7
click at [335, 210] on div "Manual" at bounding box center [324, 209] width 24 height 8
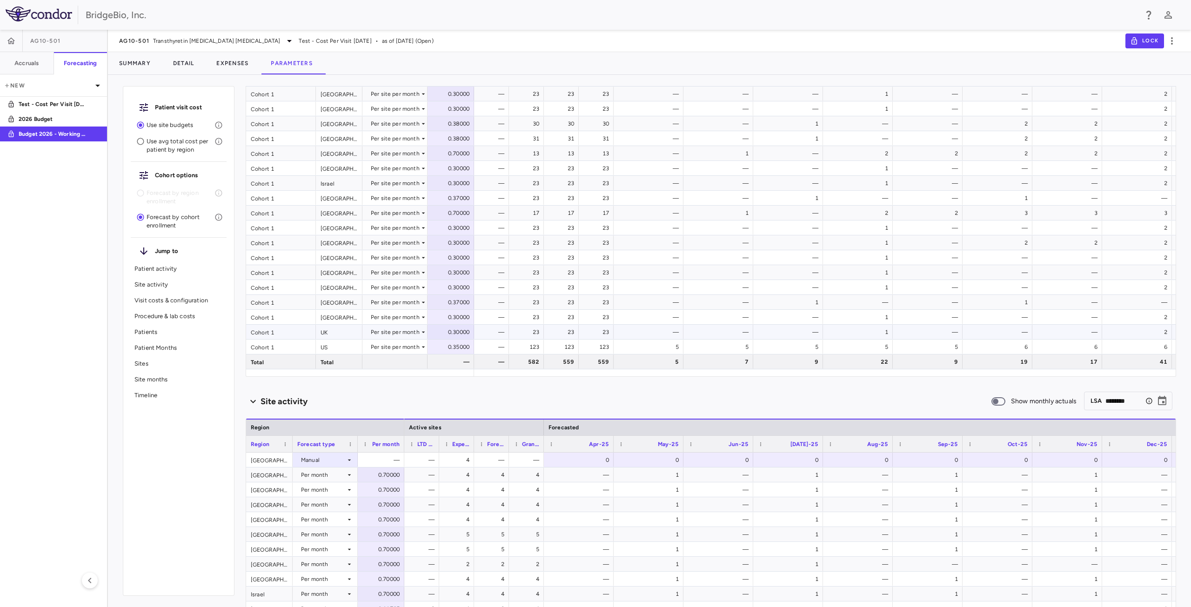
scroll to position [0, 0]
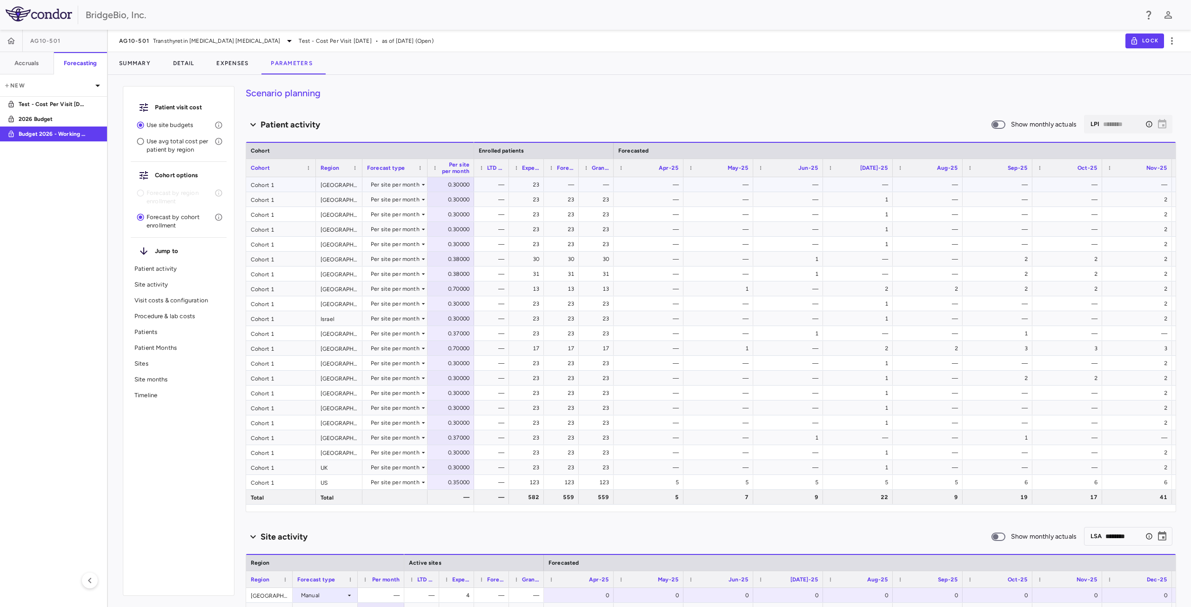
click at [422, 182] on icon at bounding box center [423, 184] width 7 height 7
click at [422, 182] on div at bounding box center [595, 303] width 1191 height 607
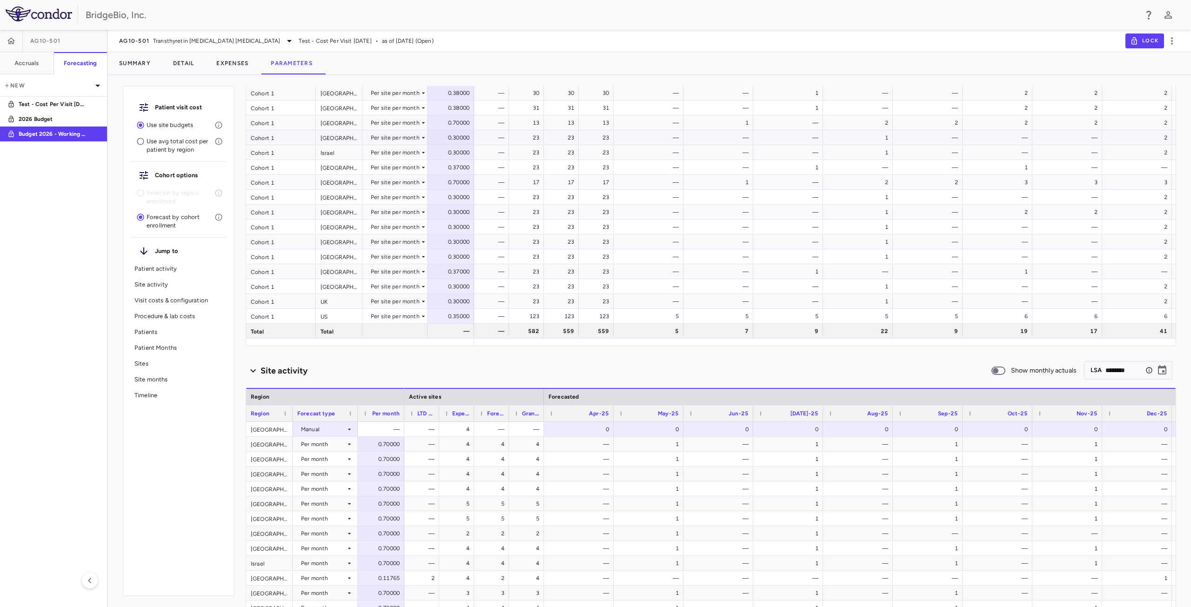
scroll to position [167, 0]
click at [165, 299] on p "Visit costs & configuration" at bounding box center [178, 300] width 88 height 8
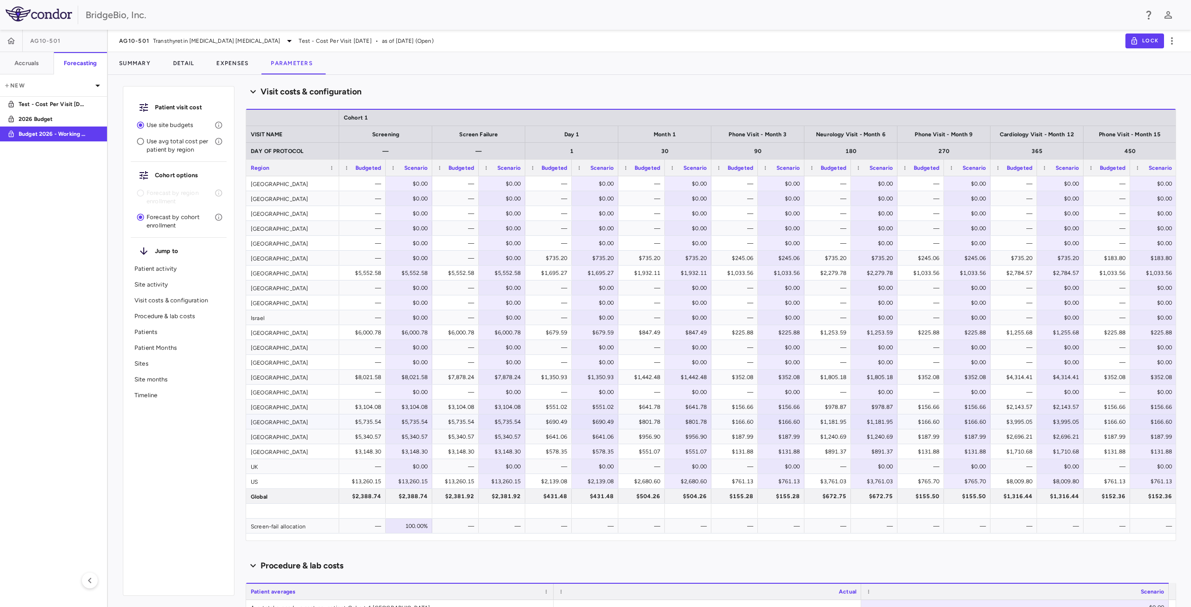
scroll to position [856, 0]
